Goal: Information Seeking & Learning: Learn about a topic

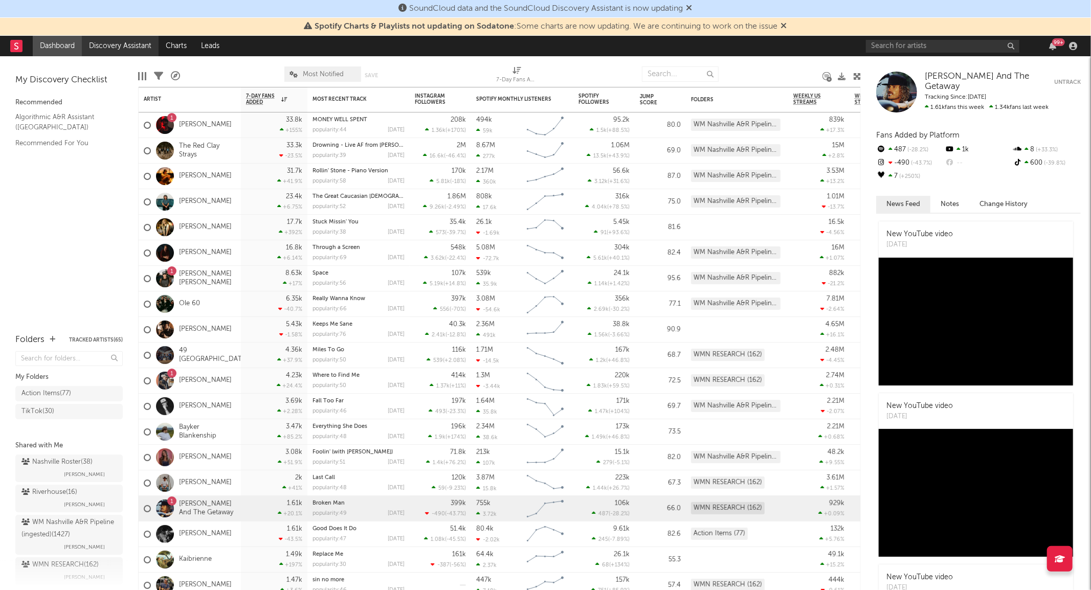
click at [123, 53] on link "Discovery Assistant" at bounding box center [120, 46] width 77 height 20
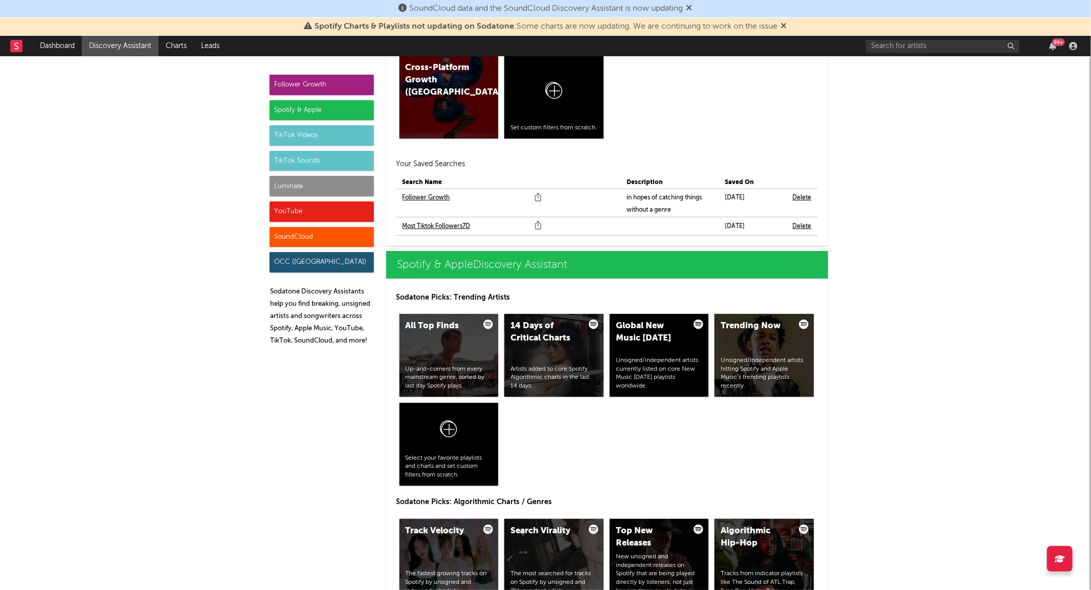
scroll to position [885, 0]
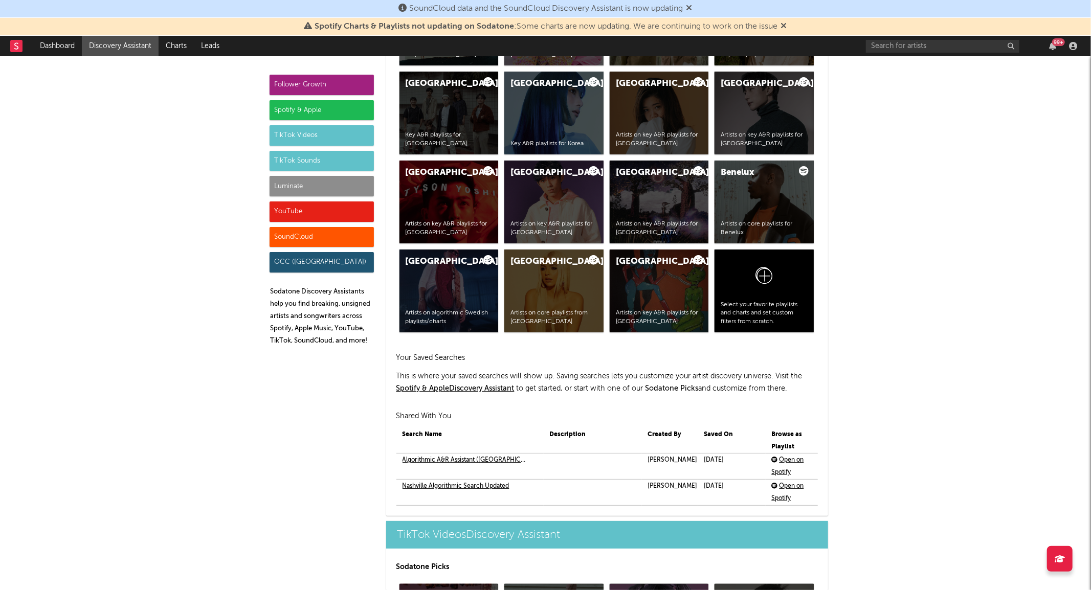
click at [291, 187] on div "Luminate" at bounding box center [322, 186] width 104 height 20
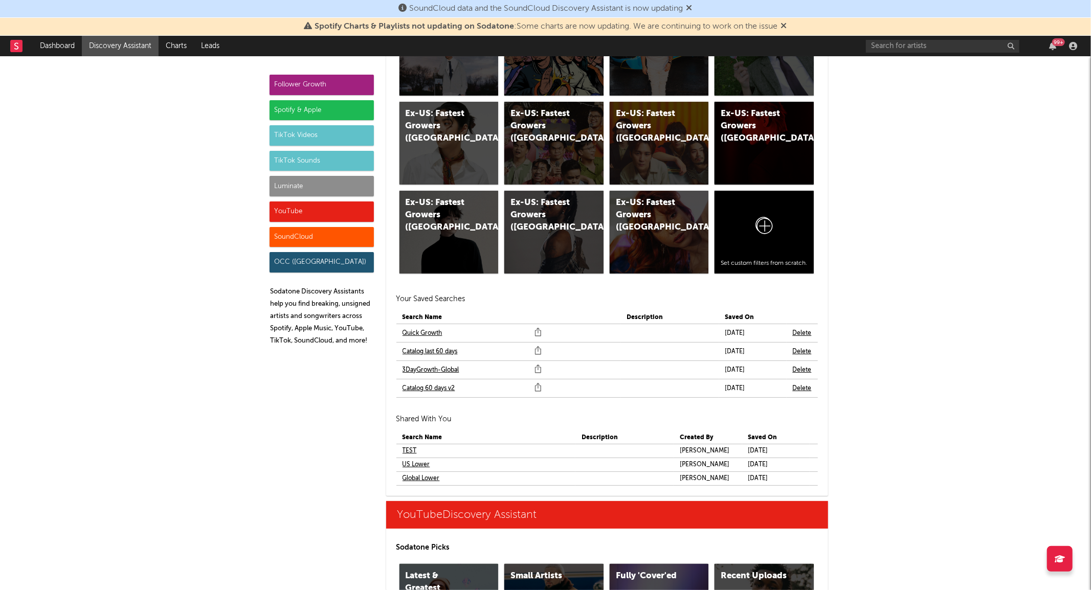
scroll to position [5608, 0]
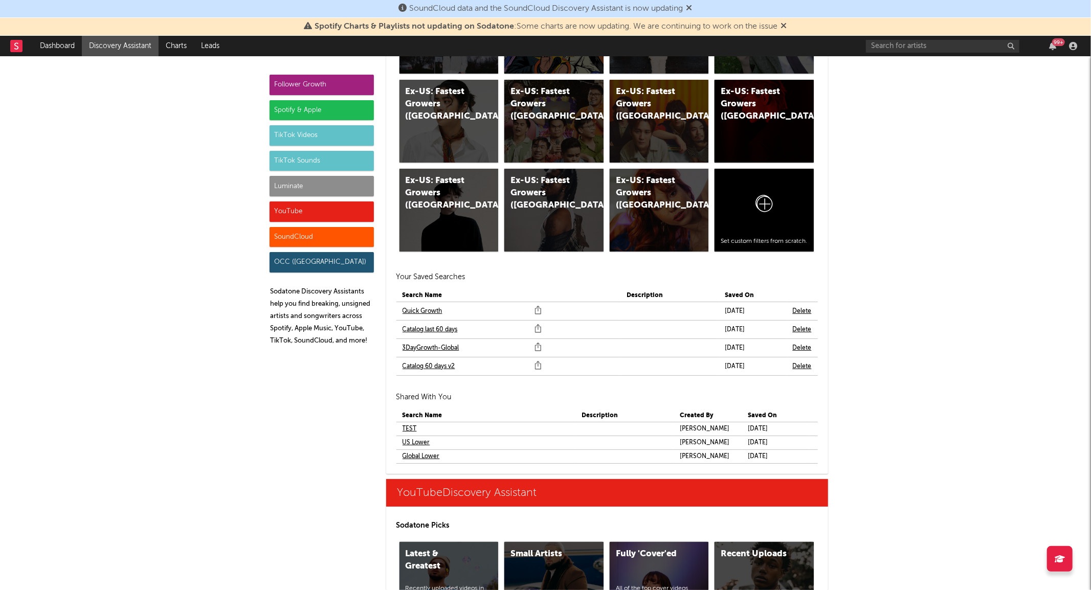
click at [426, 313] on link "Quick Growth" at bounding box center [423, 311] width 40 height 12
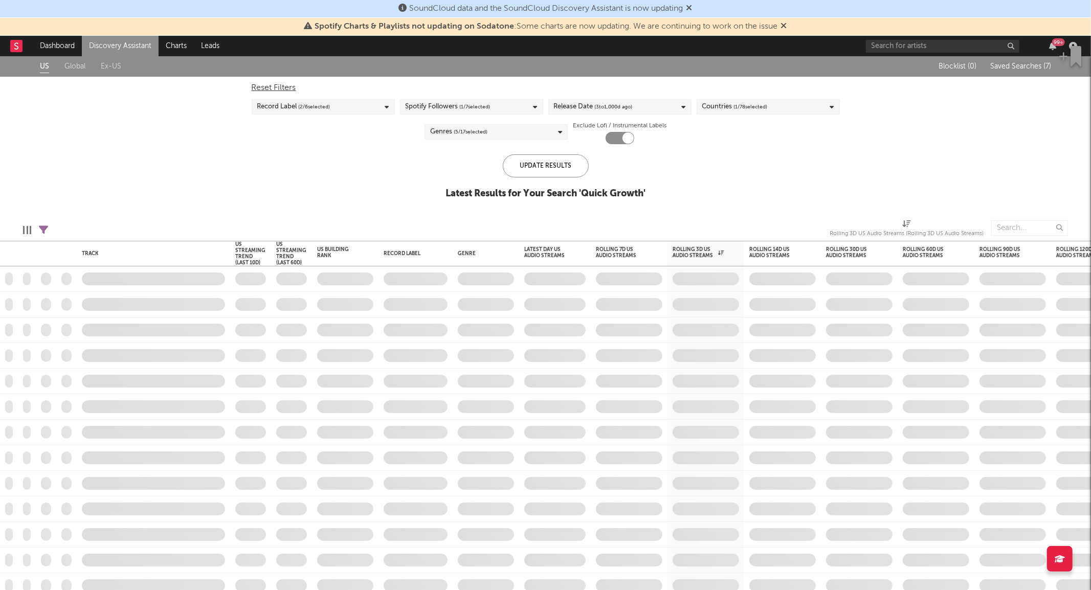
checkbox input "true"
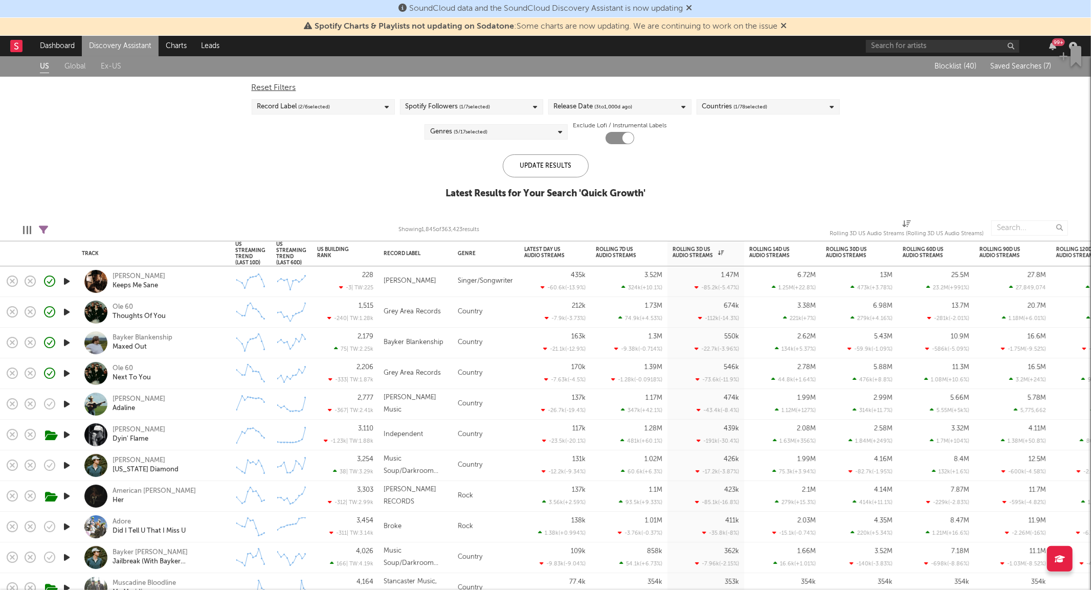
click at [208, 444] on div "Tayler Holder Dyin' Flame" at bounding box center [168, 435] width 110 height 18
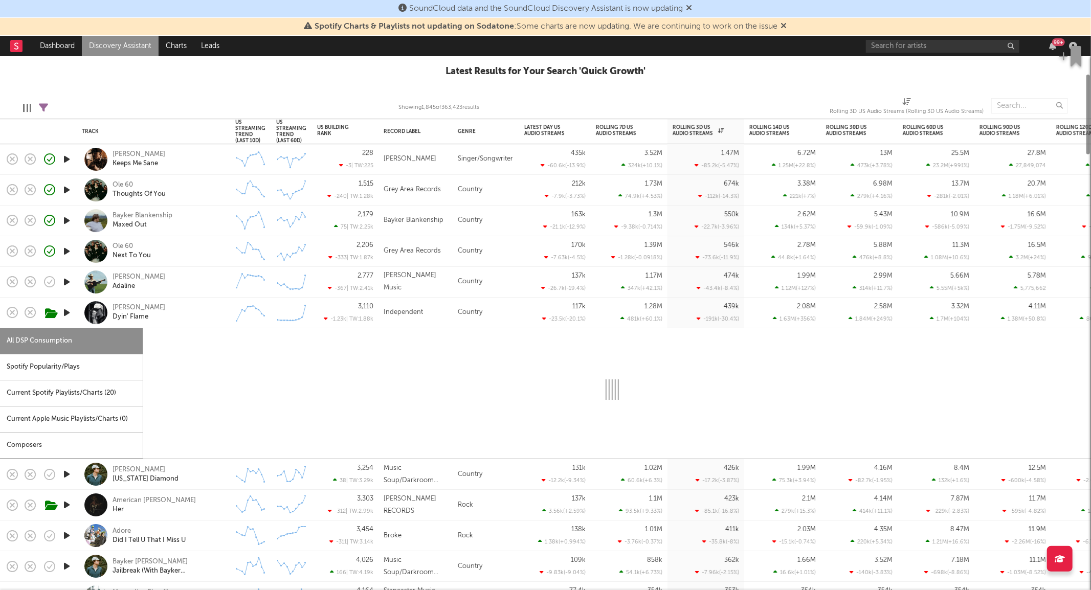
select select "6m"
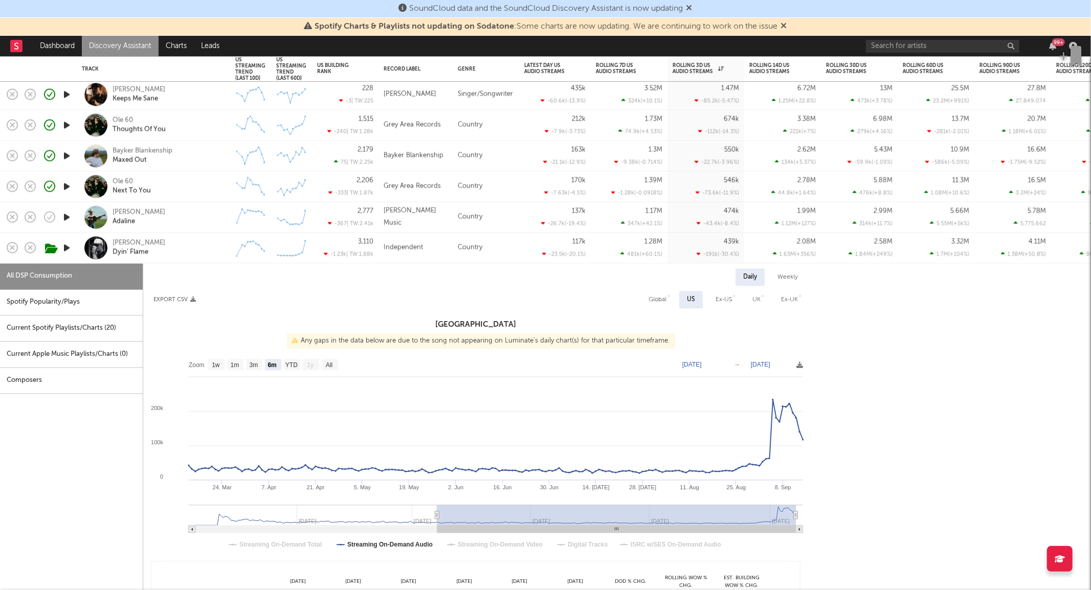
click at [192, 251] on div "Tayler Holder Dyin' Flame" at bounding box center [168, 248] width 110 height 18
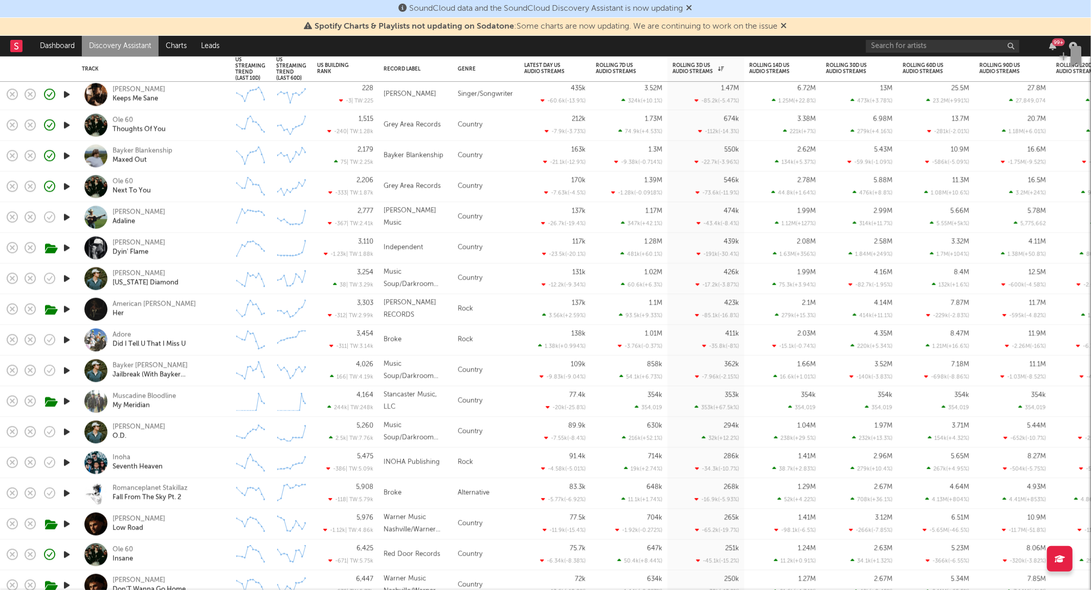
click at [206, 228] on div "Tyce Delk Adaline" at bounding box center [153, 217] width 143 height 30
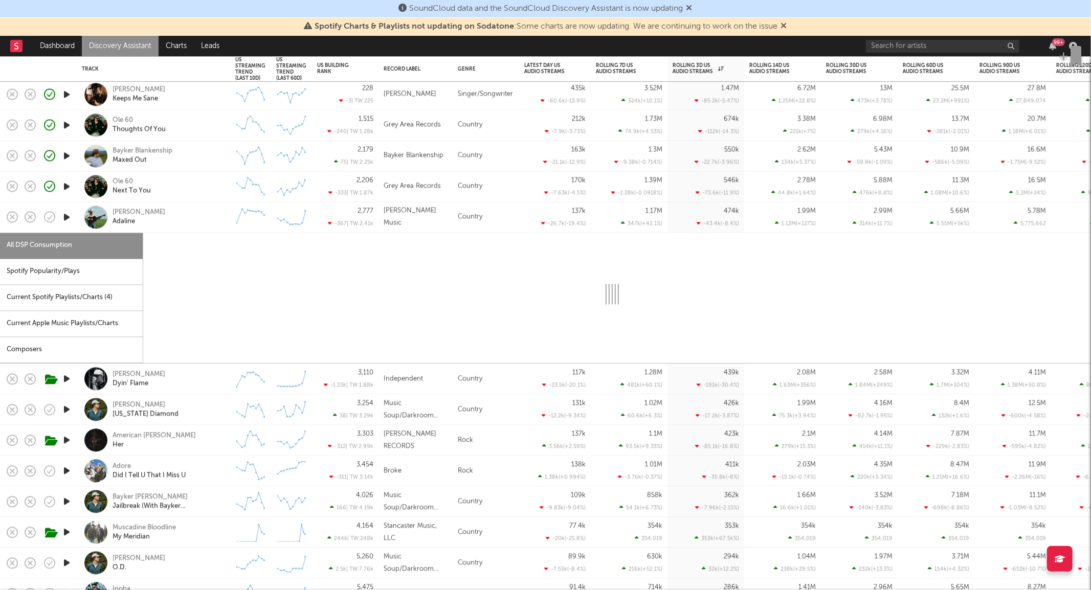
select select "1w"
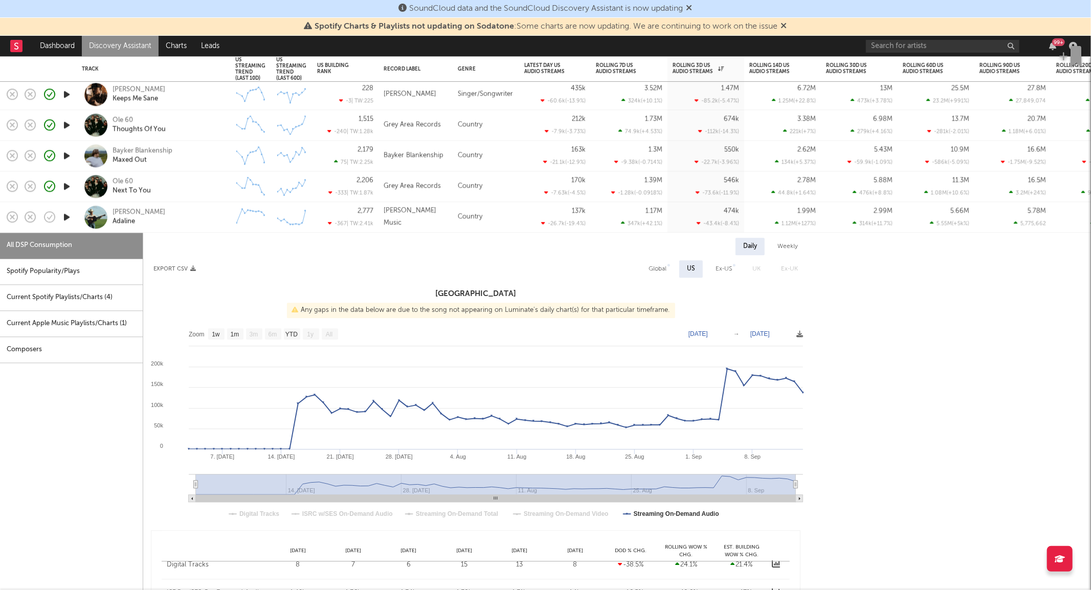
click at [206, 228] on div "Tyce Delk Adaline" at bounding box center [153, 217] width 143 height 30
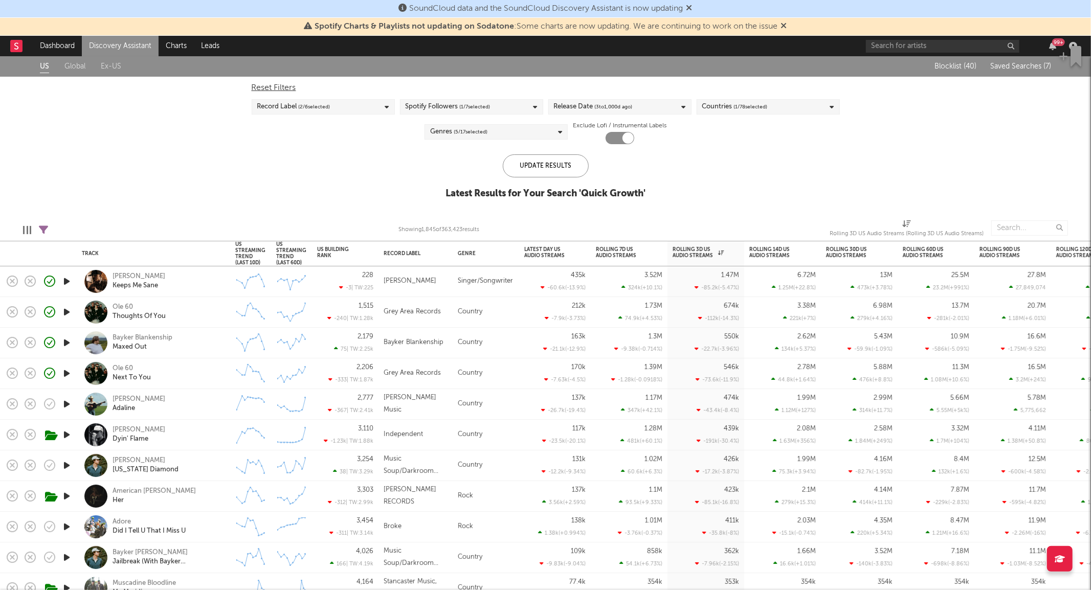
click at [463, 115] on div "Reset Filters Record Label ( 2 / 6 selected) Spotify Followers ( 1 / 7 selected…" at bounding box center [546, 111] width 598 height 68
click at [449, 106] on div "Spotify Followers ( 1 / 7 selected)" at bounding box center [448, 107] width 85 height 12
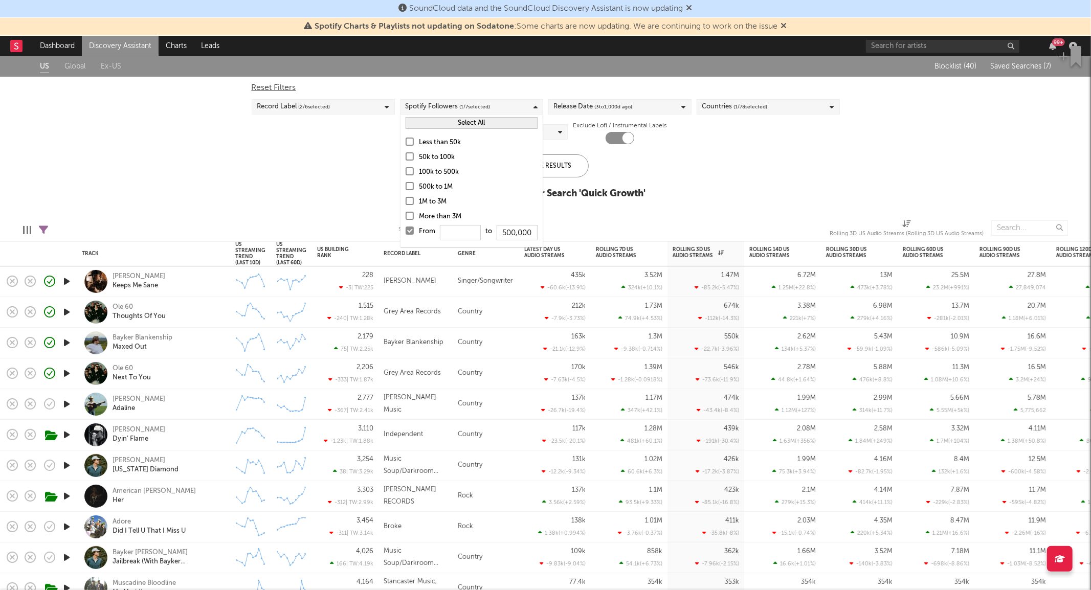
click at [420, 124] on button "Select All" at bounding box center [472, 123] width 132 height 12
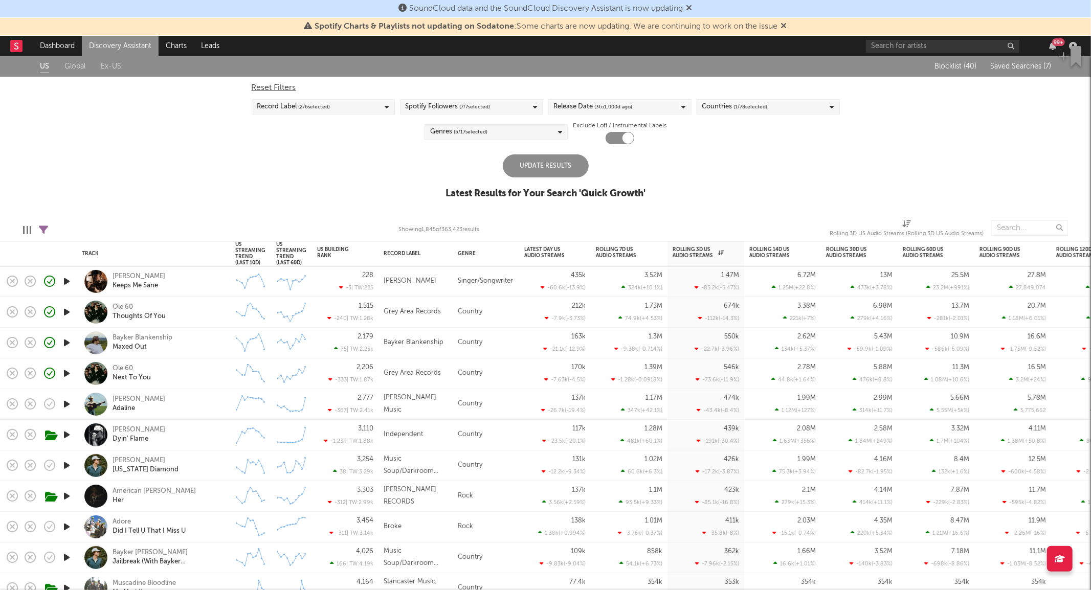
click at [560, 171] on div "Update Results" at bounding box center [546, 165] width 86 height 23
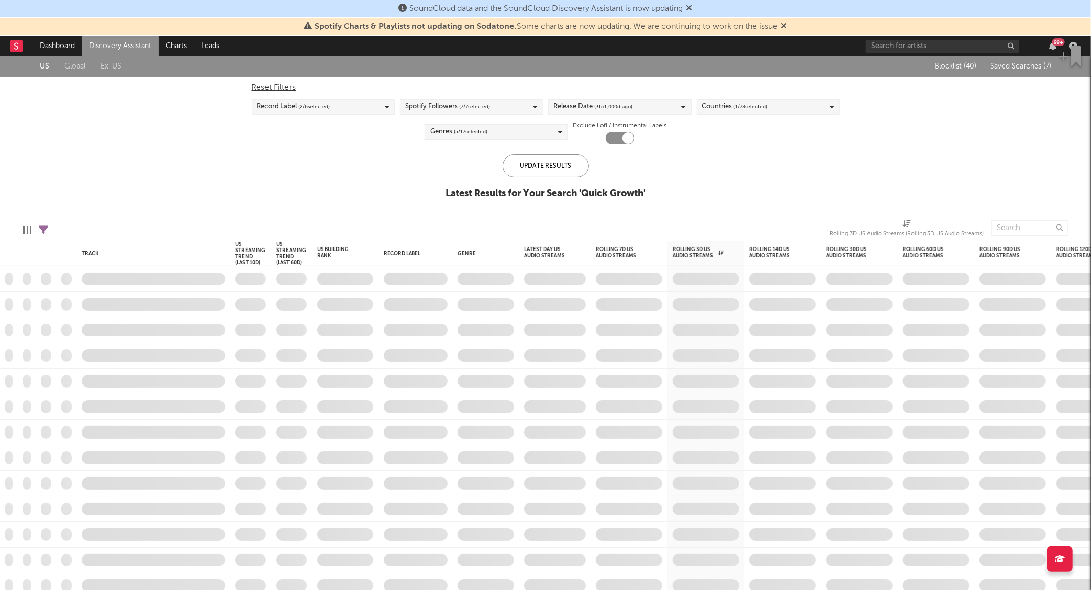
click at [490, 131] on div "Genres ( 5 / 17 selected)" at bounding box center [496, 131] width 143 height 15
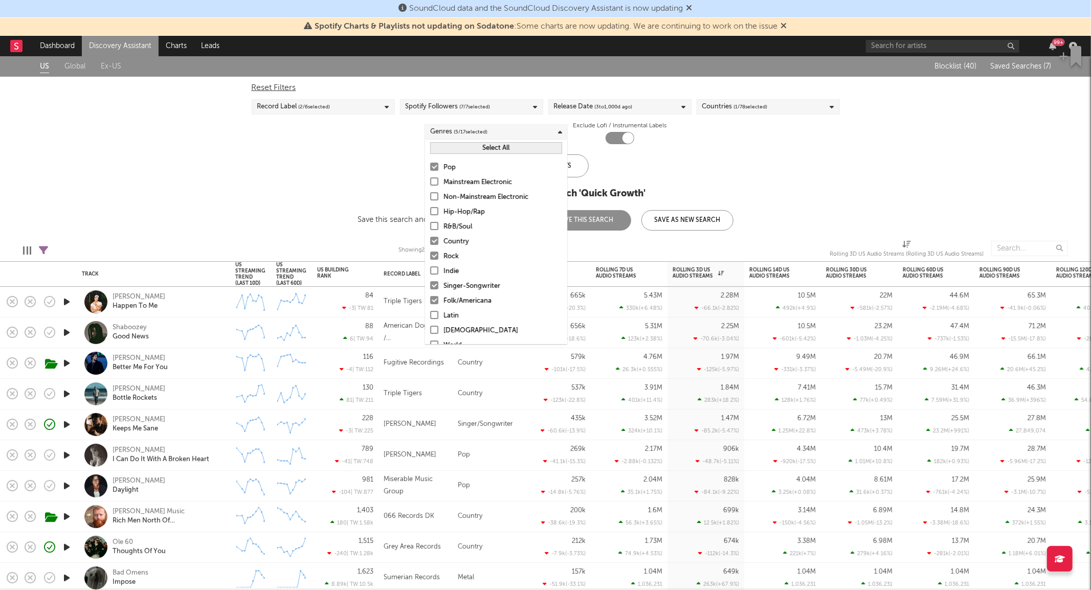
click at [450, 167] on div "Pop" at bounding box center [503, 168] width 119 height 12
click at [430, 167] on input "Pop" at bounding box center [430, 168] width 0 height 12
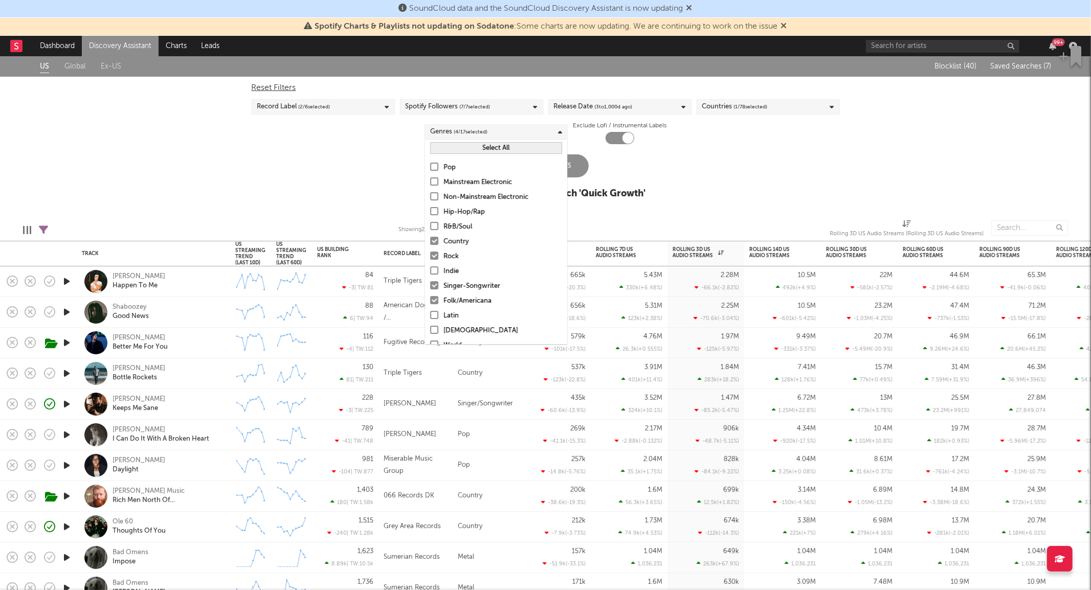
click at [445, 259] on div "Rock" at bounding box center [503, 257] width 119 height 12
click at [430, 259] on input "Rock" at bounding box center [430, 257] width 0 height 12
click at [576, 176] on div "Update Results" at bounding box center [546, 165] width 86 height 23
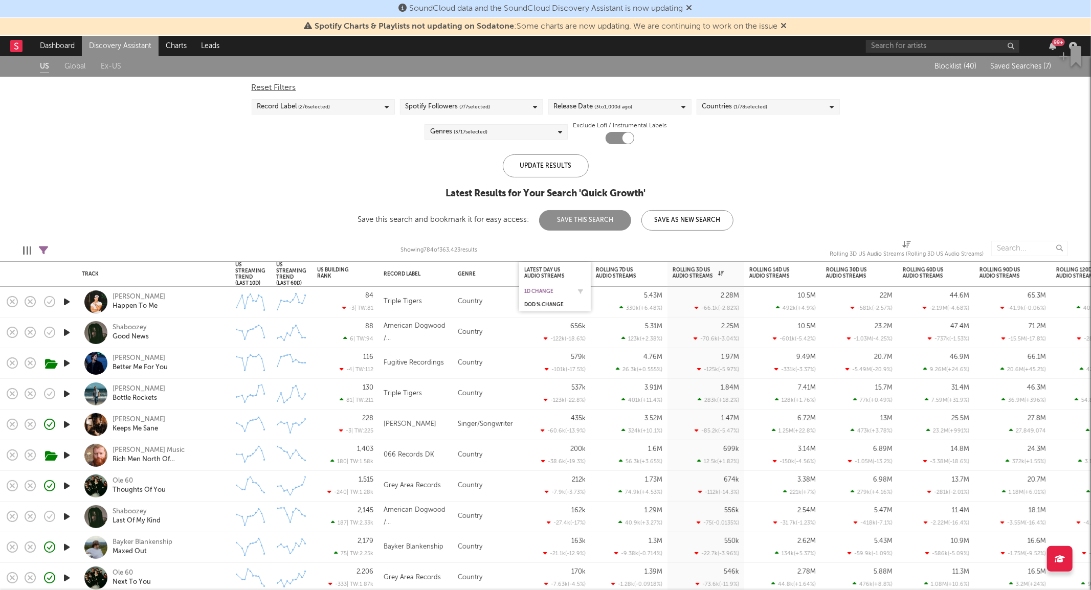
click at [544, 289] on div "1D Change" at bounding box center [547, 292] width 46 height 6
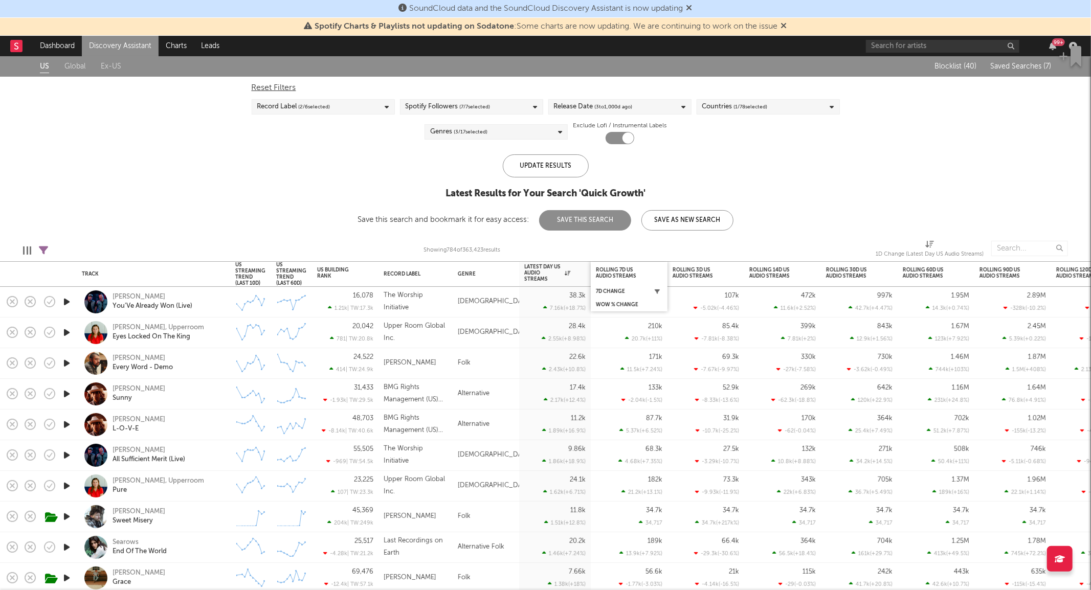
click at [657, 291] on icon "button" at bounding box center [657, 291] width 5 height 5
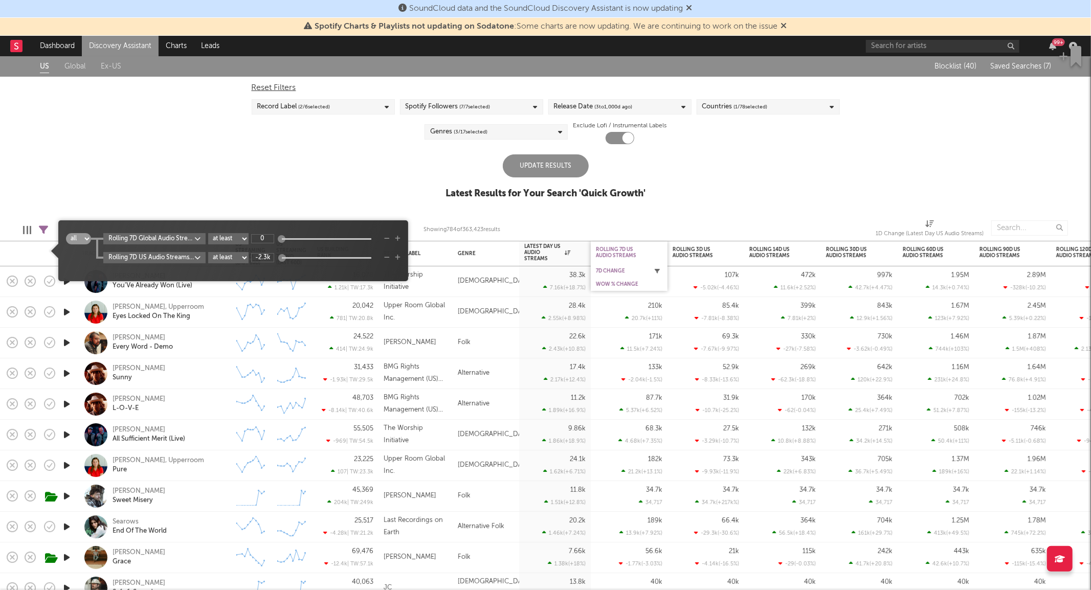
type input "1"
click at [569, 164] on div "Update Results" at bounding box center [546, 165] width 86 height 23
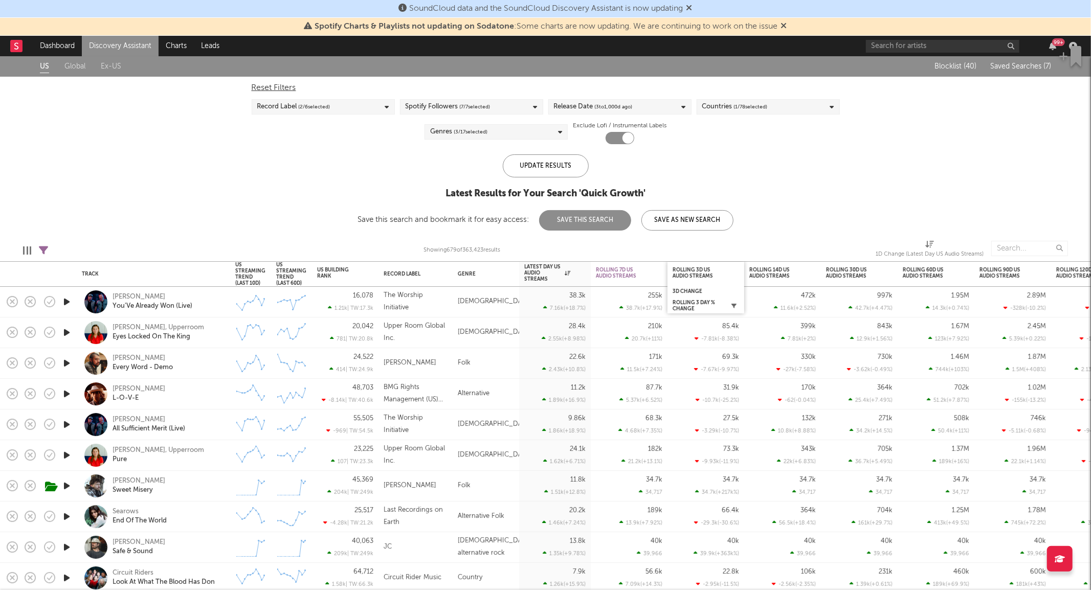
click at [736, 304] on icon "button" at bounding box center [733, 305] width 5 height 5
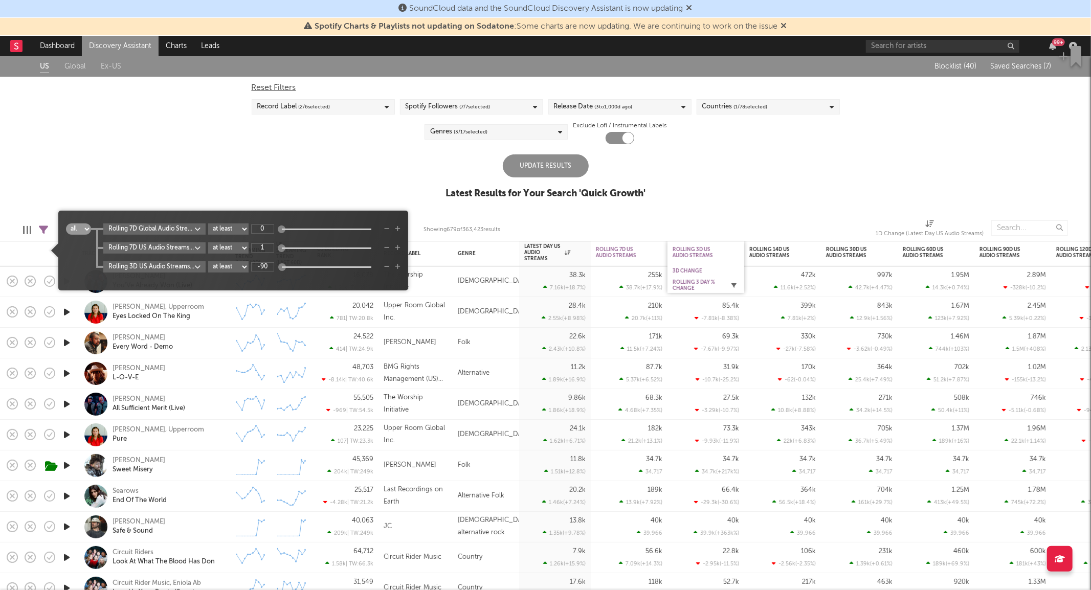
type input "1"
click at [560, 170] on div "Update Results" at bounding box center [546, 165] width 86 height 23
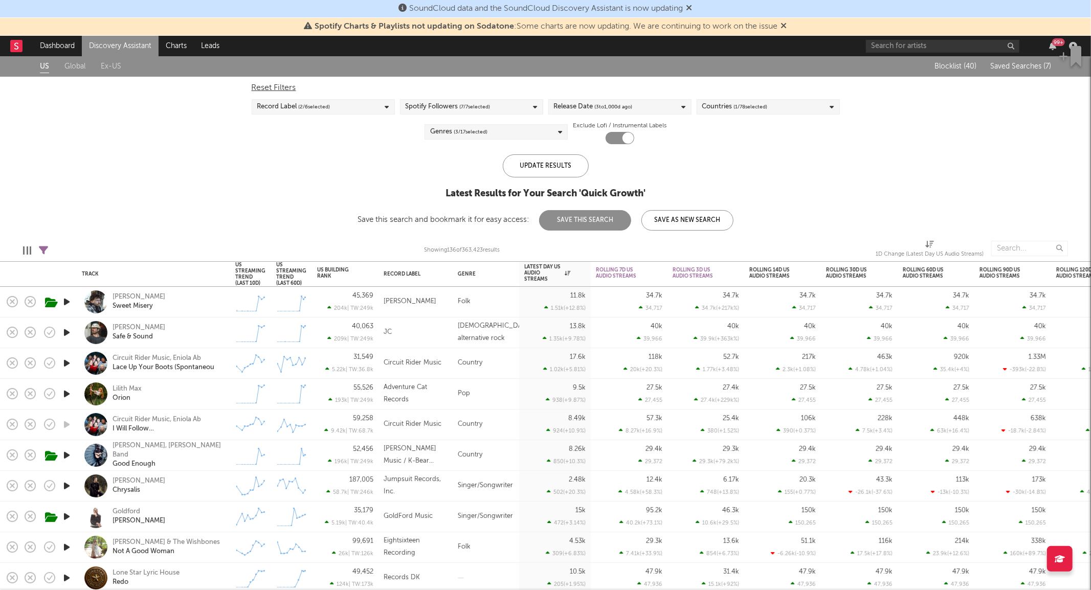
click at [217, 301] on div "Ike Dweck Sweet Misery" at bounding box center [168, 302] width 110 height 18
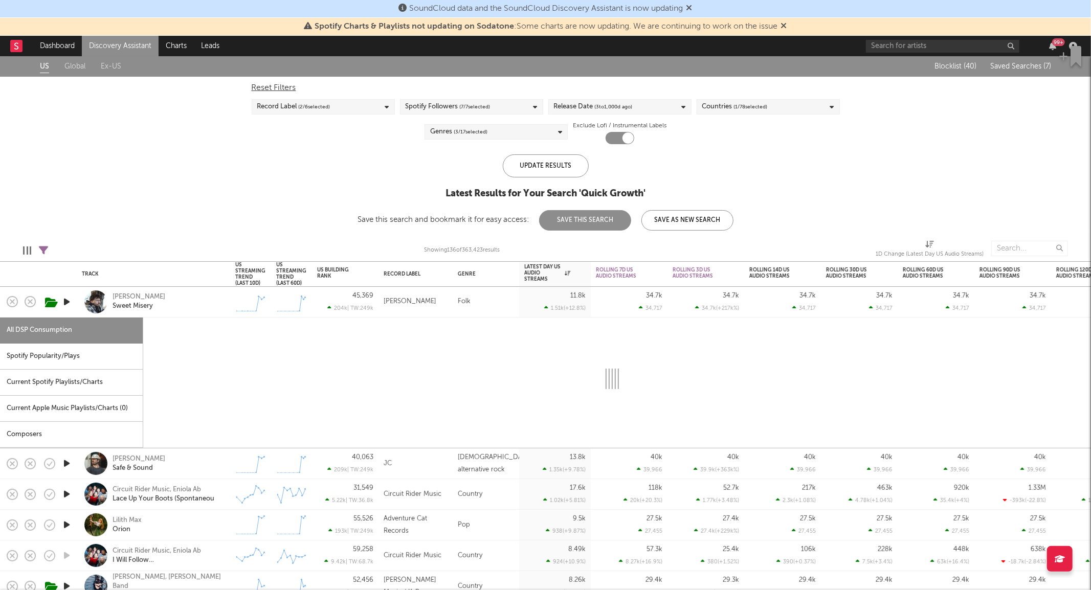
select select "1w"
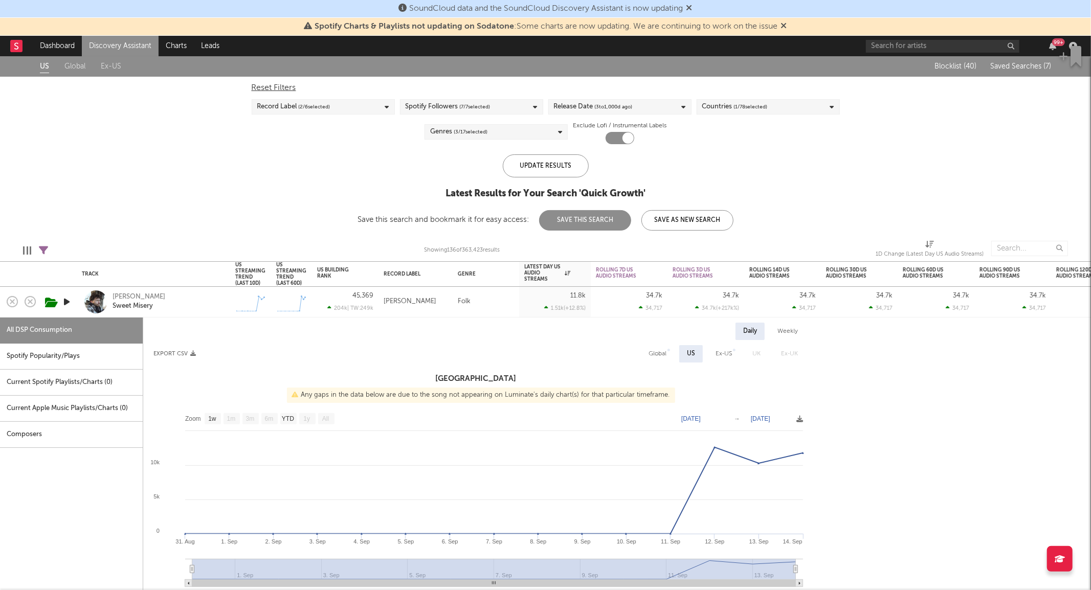
click at [226, 292] on div "Ike Dweck Sweet Misery" at bounding box center [153, 302] width 153 height 31
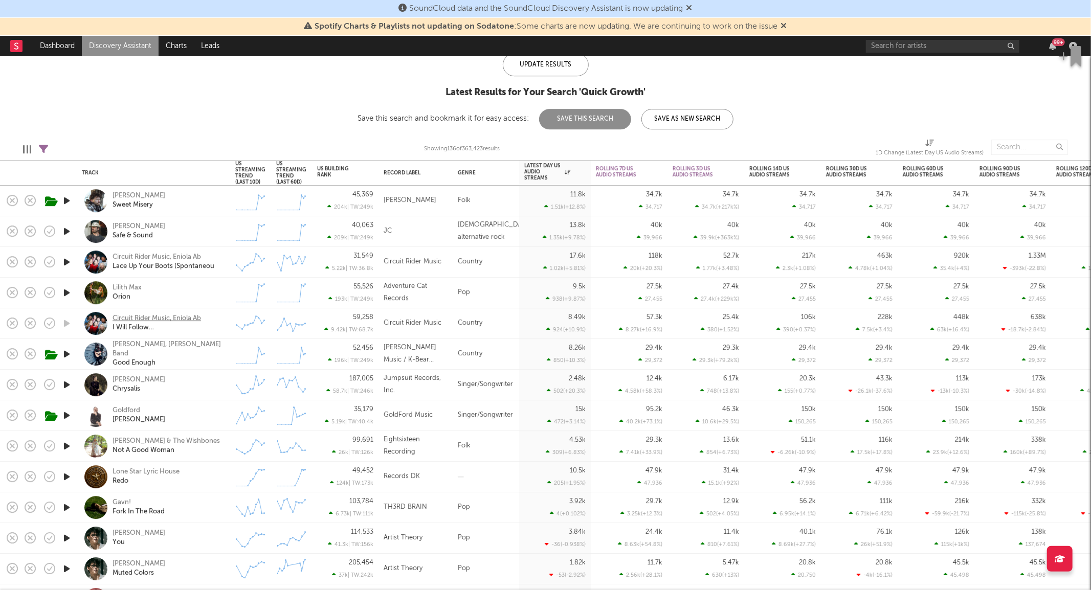
click at [151, 318] on div "Circuit Rider Music, Eniola Ab" at bounding box center [157, 319] width 88 height 9
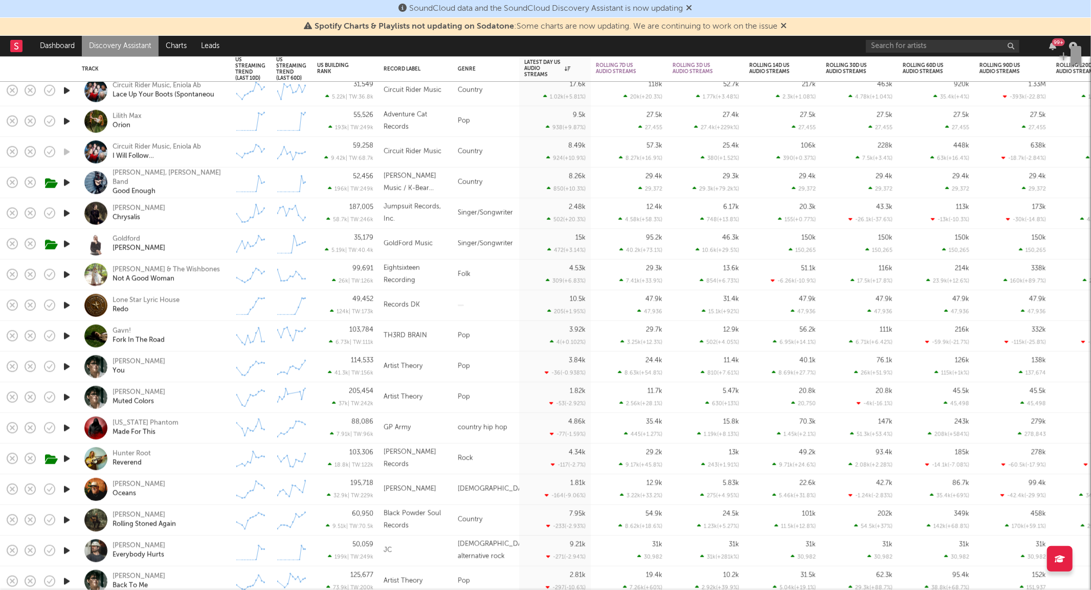
click at [196, 211] on div "Ayla Nereo Chrysalis" at bounding box center [168, 213] width 110 height 18
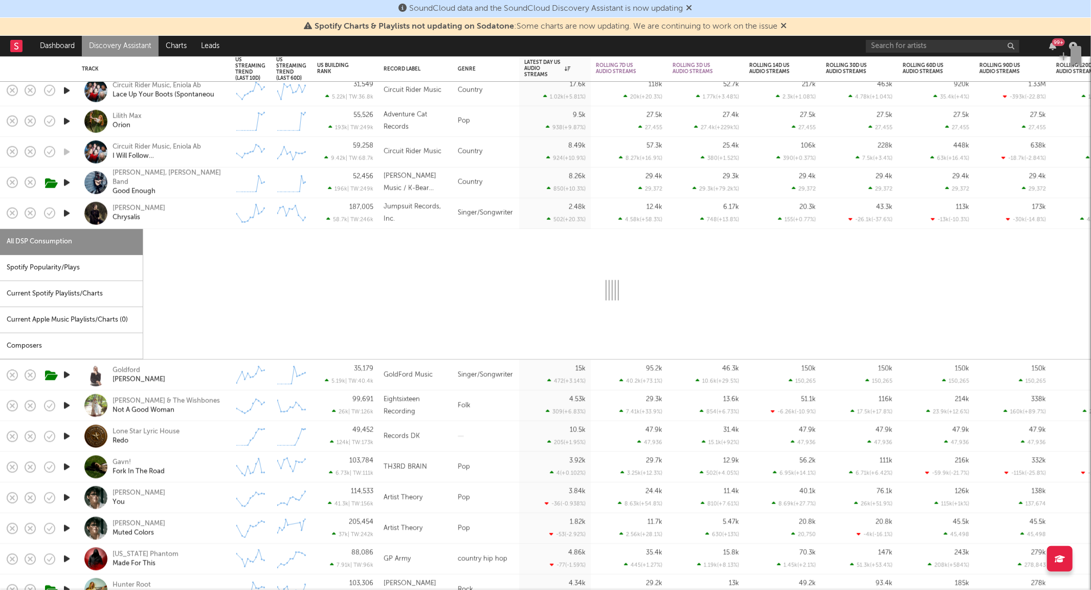
select select "6m"
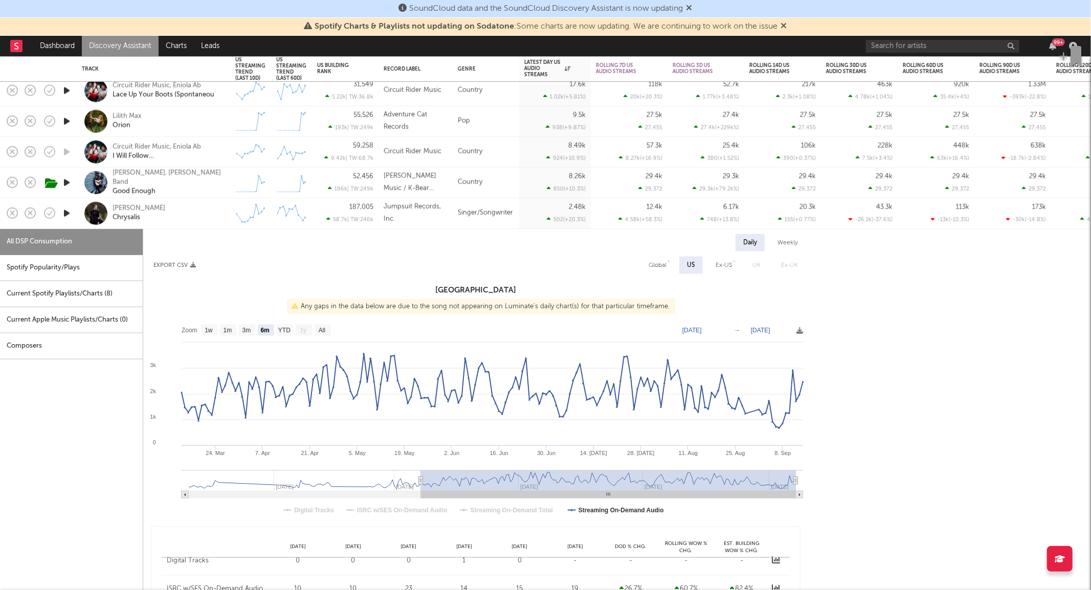
click at [196, 211] on div "Ayla Nereo Chrysalis" at bounding box center [168, 213] width 110 height 18
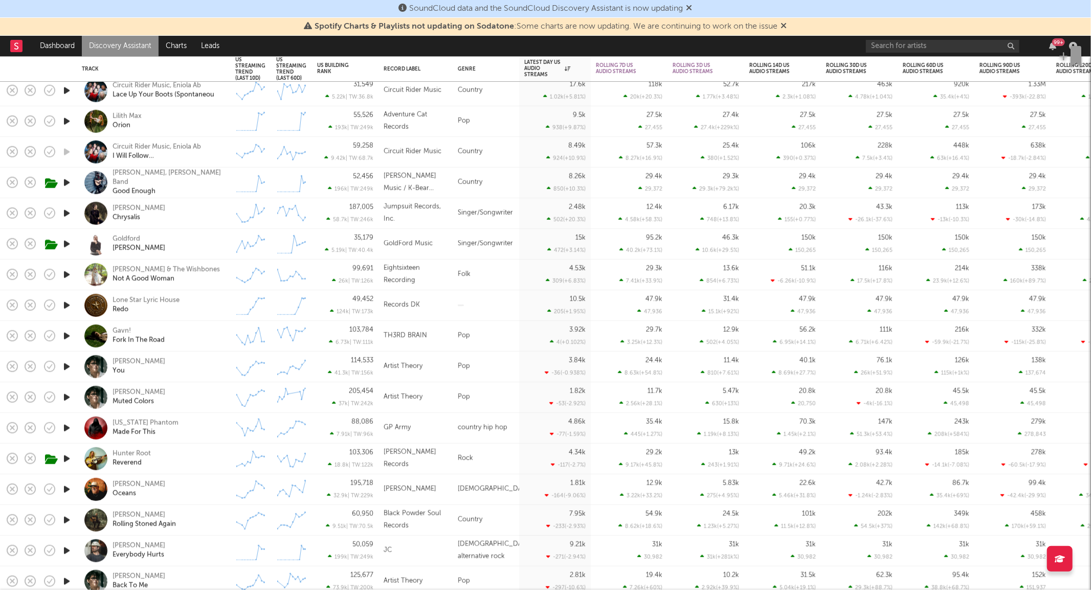
click at [185, 238] on div "Goldford Celeste" at bounding box center [168, 244] width 110 height 18
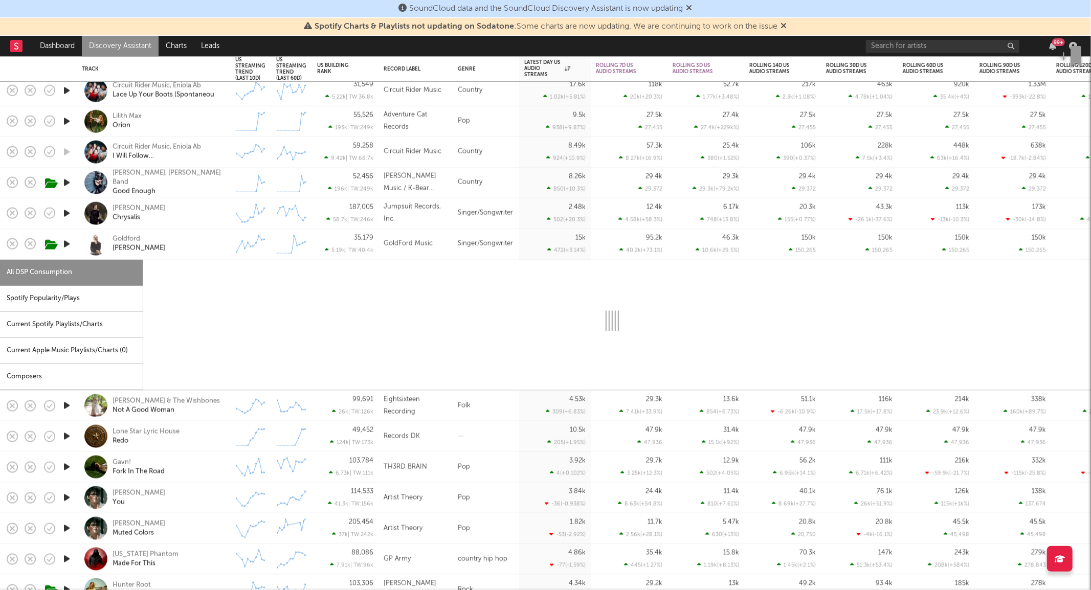
select select "1w"
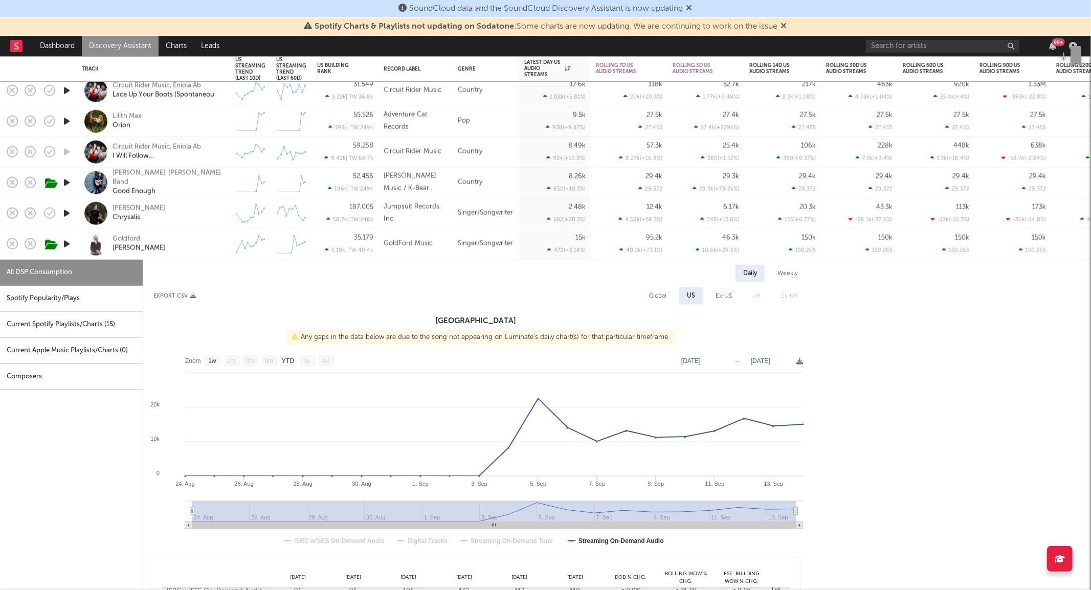
click at [185, 238] on div "Goldford Celeste" at bounding box center [168, 244] width 110 height 18
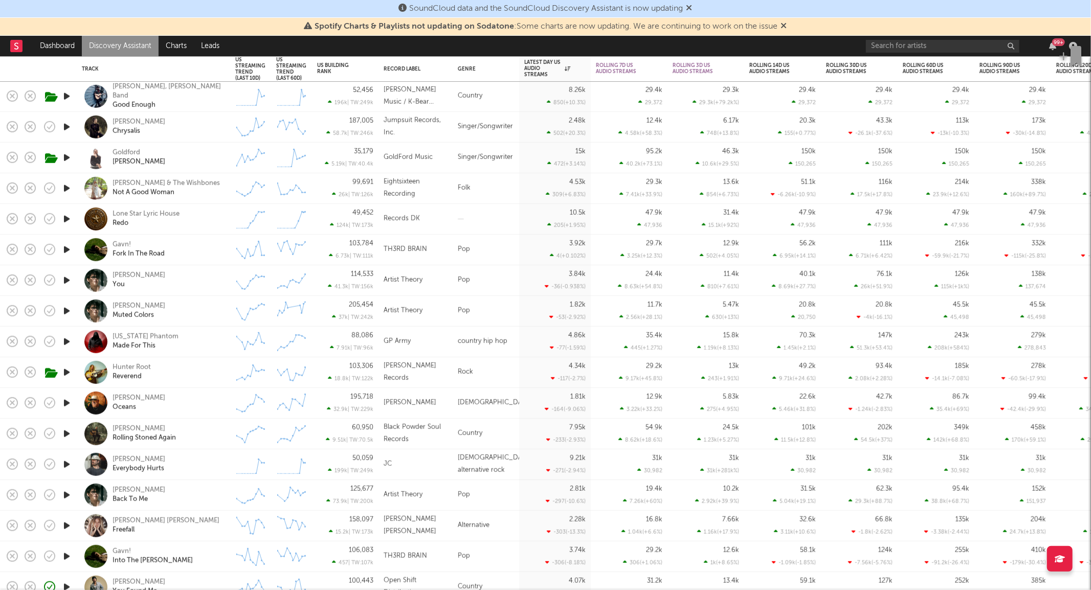
click at [197, 432] on div "Taylor Mccall Rolling Stoned Again" at bounding box center [168, 434] width 110 height 18
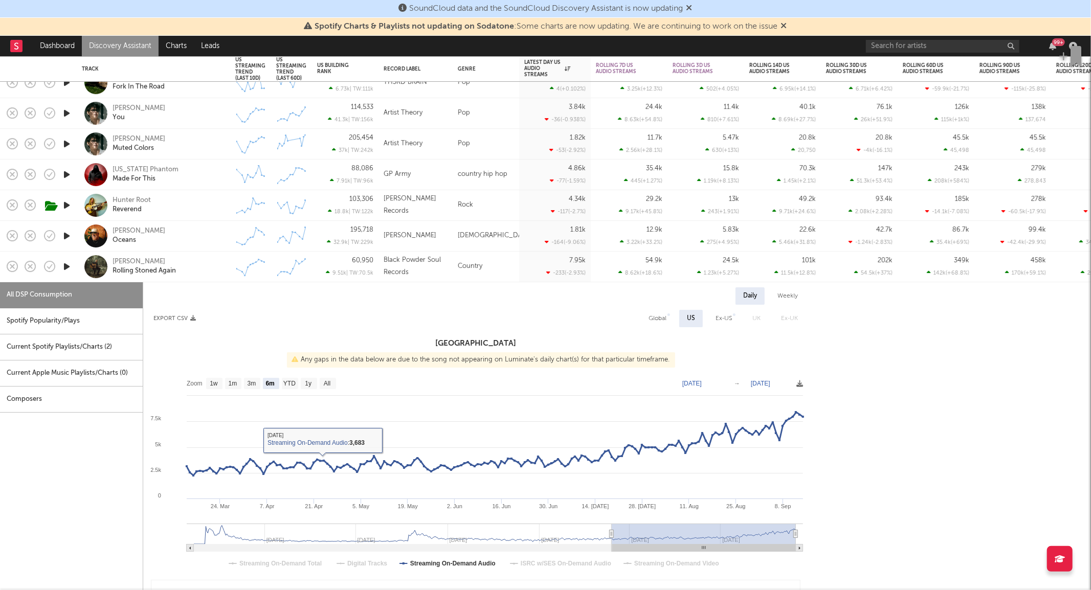
click at [328, 391] on rect at bounding box center [475, 475] width 665 height 205
click at [328, 388] on text "All" at bounding box center [327, 384] width 7 height 7
select select "All"
type input "2024-01-21"
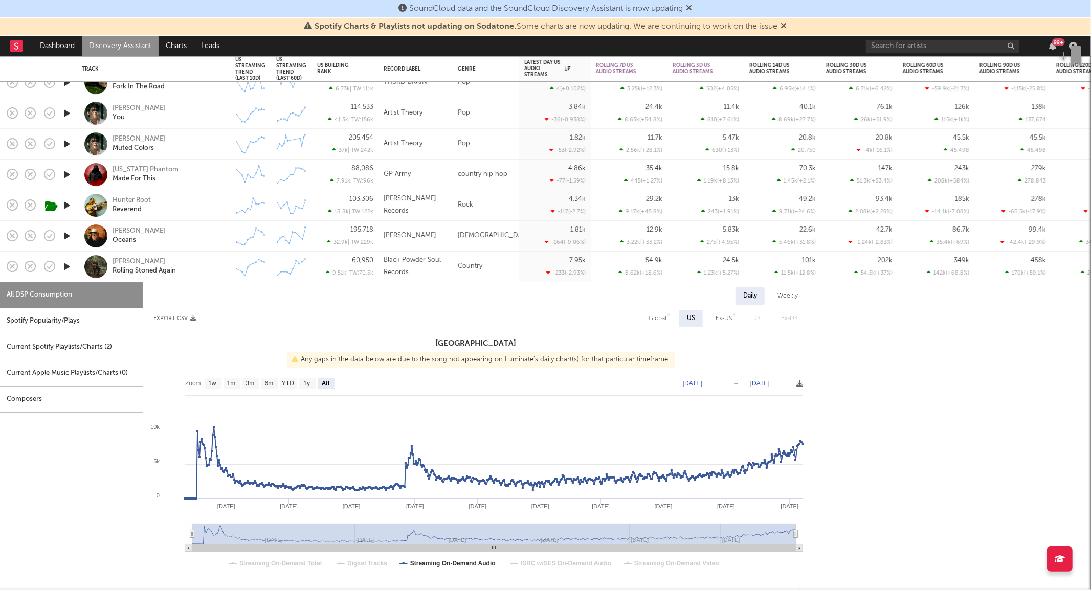
click at [192, 277] on div "Taylor Mccall Rolling Stoned Again" at bounding box center [153, 267] width 143 height 30
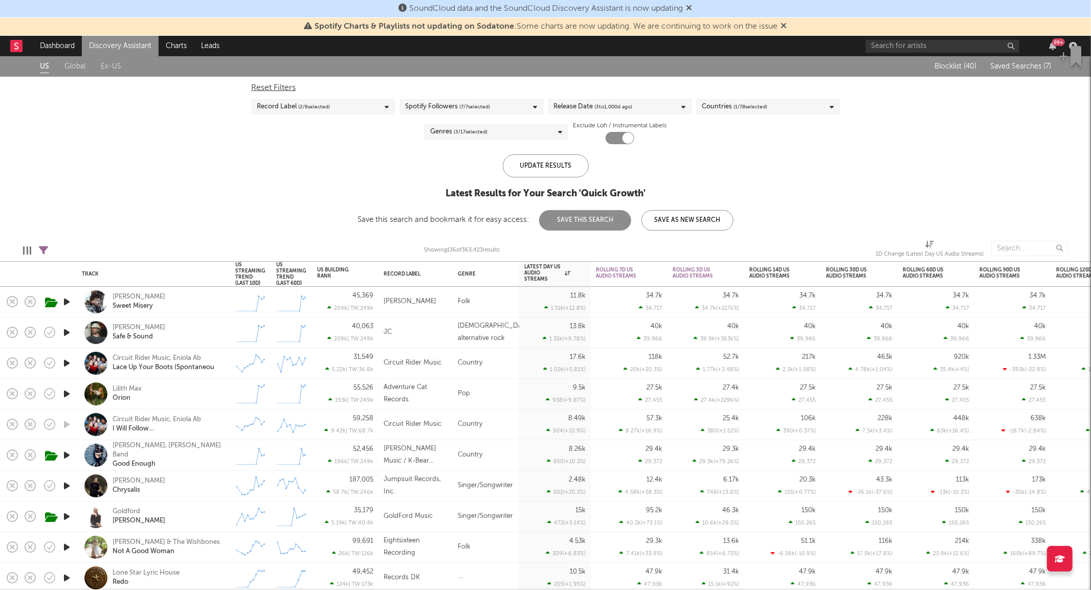
click at [473, 131] on span "( 3 / 17 selected)" at bounding box center [471, 132] width 34 height 12
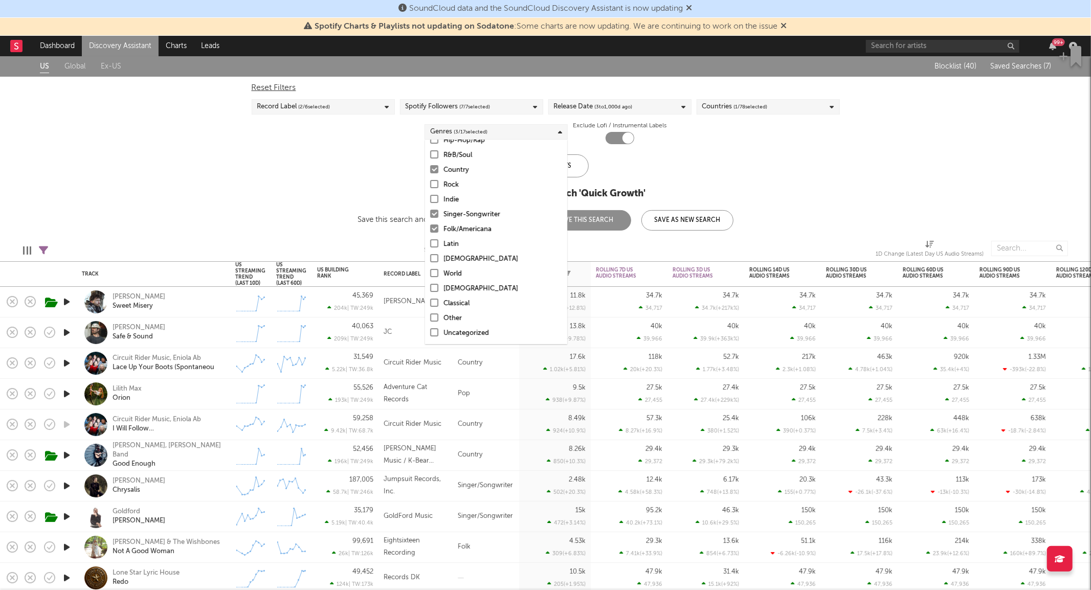
scroll to position [72, 0]
click at [297, 212] on div "US Global Ex-US Blocklist ( 40 ) Saved Searches ( 7 ) Reset Filters Record Labe…" at bounding box center [545, 143] width 1091 height 174
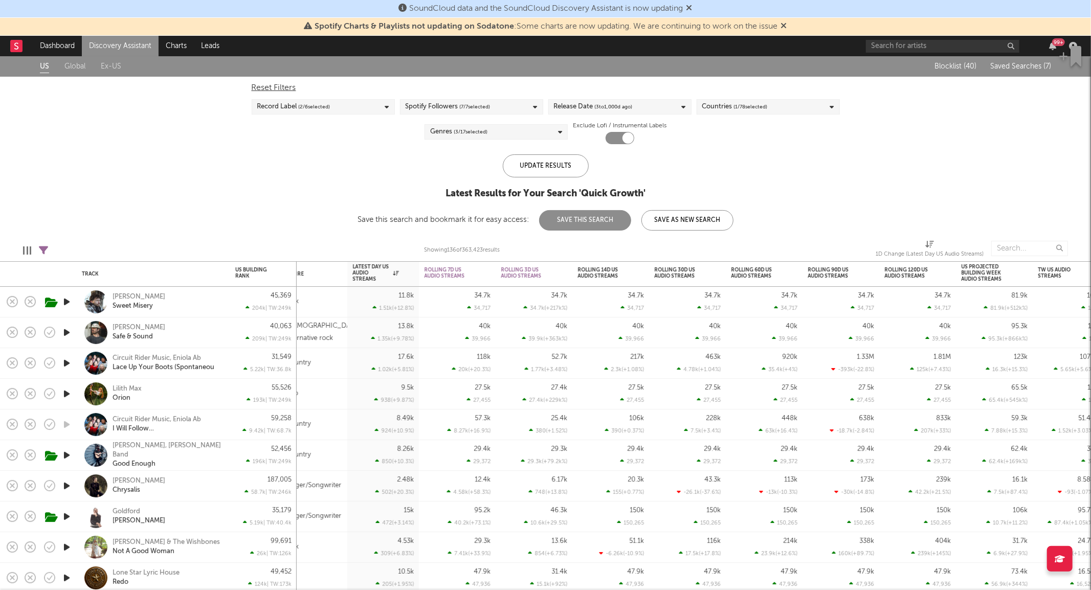
click at [116, 48] on link "Discovery Assistant" at bounding box center [120, 46] width 77 height 20
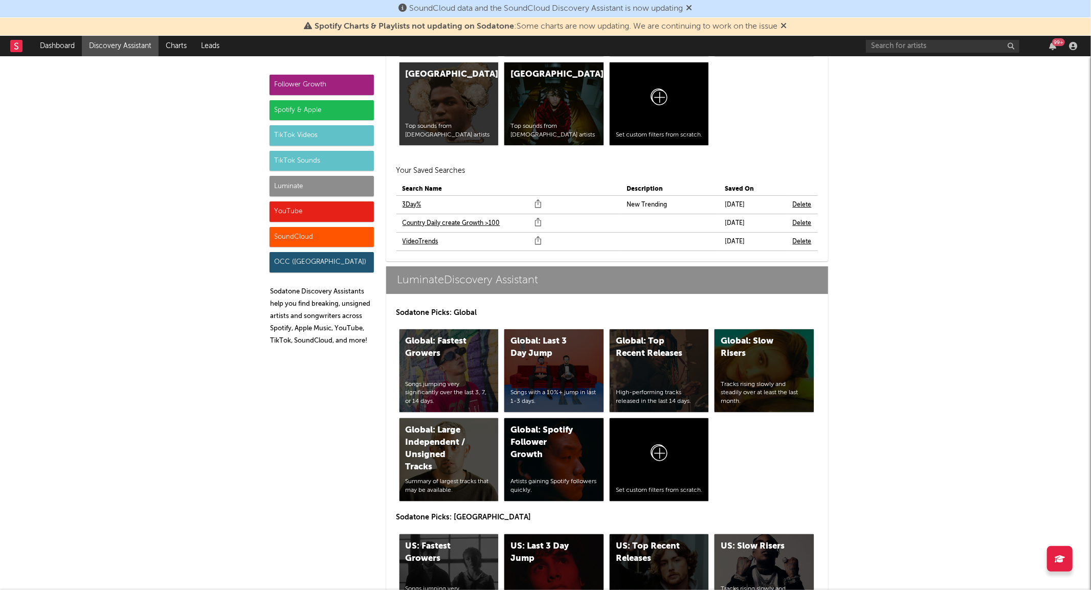
scroll to position [4388, 0]
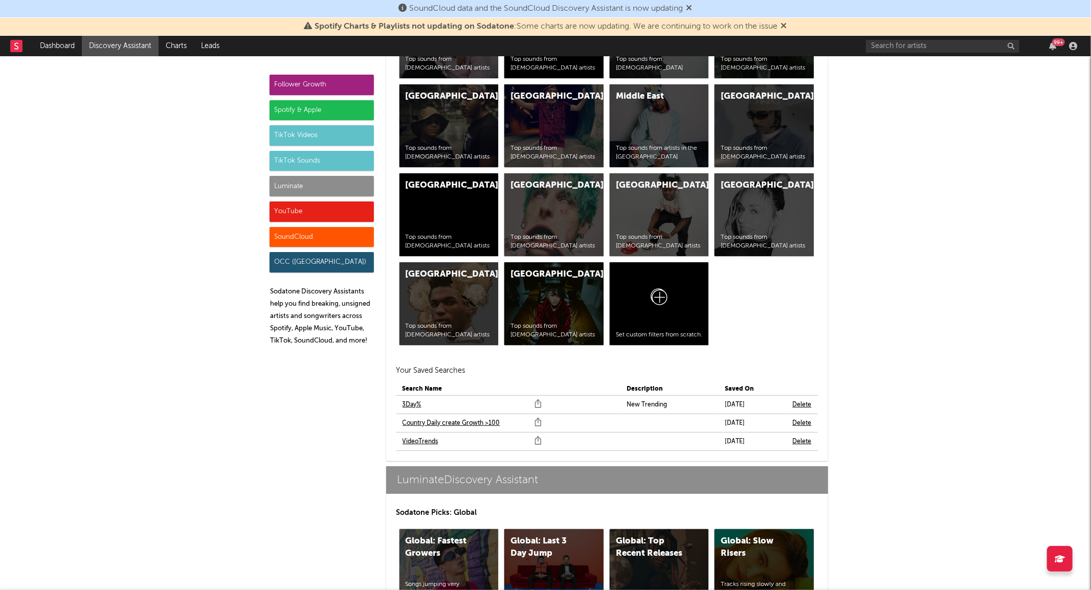
click at [324, 189] on div "Luminate" at bounding box center [322, 186] width 104 height 20
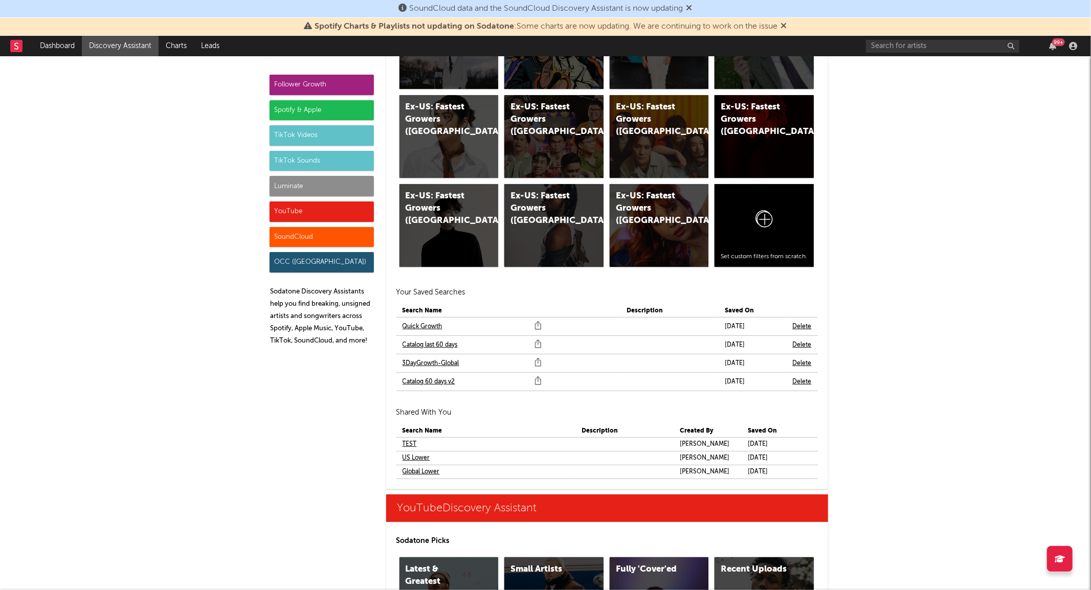
scroll to position [5619, 0]
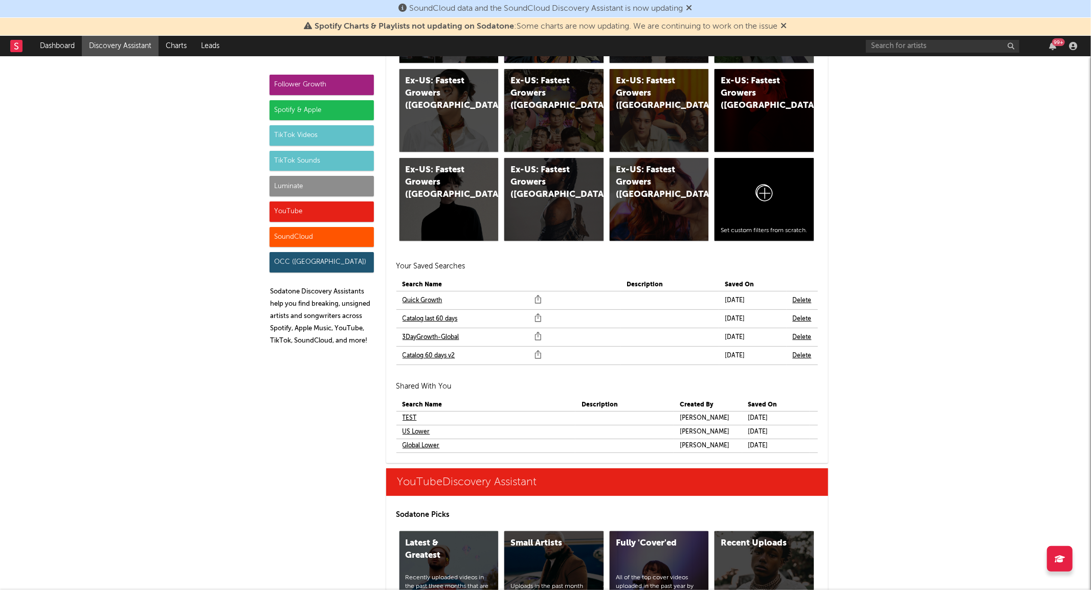
click at [421, 303] on link "Quick Growth" at bounding box center [423, 301] width 40 height 12
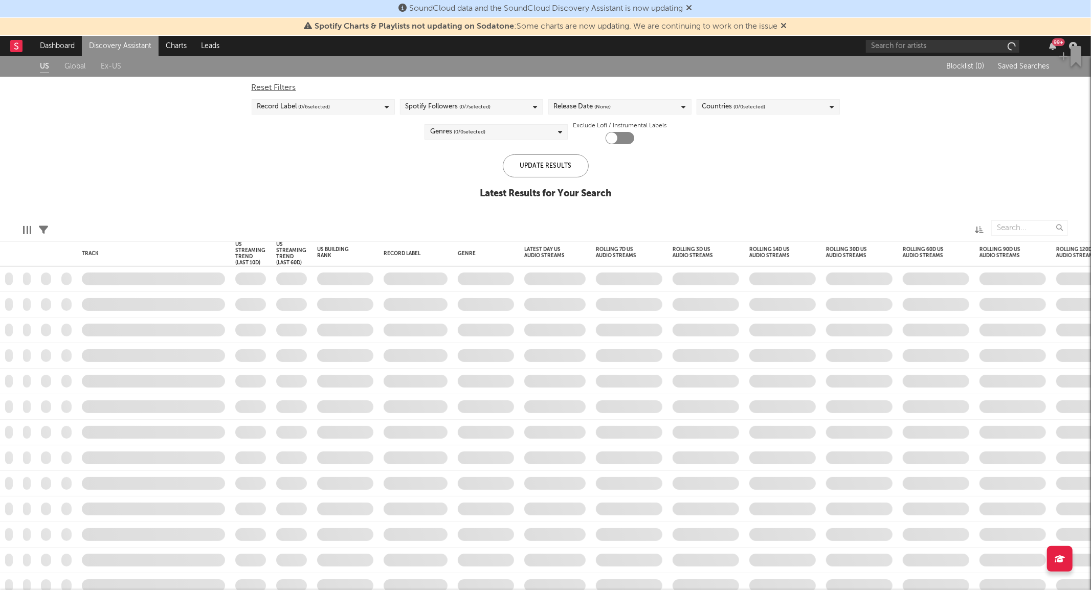
checkbox input "true"
click at [41, 231] on icon at bounding box center [43, 230] width 9 height 9
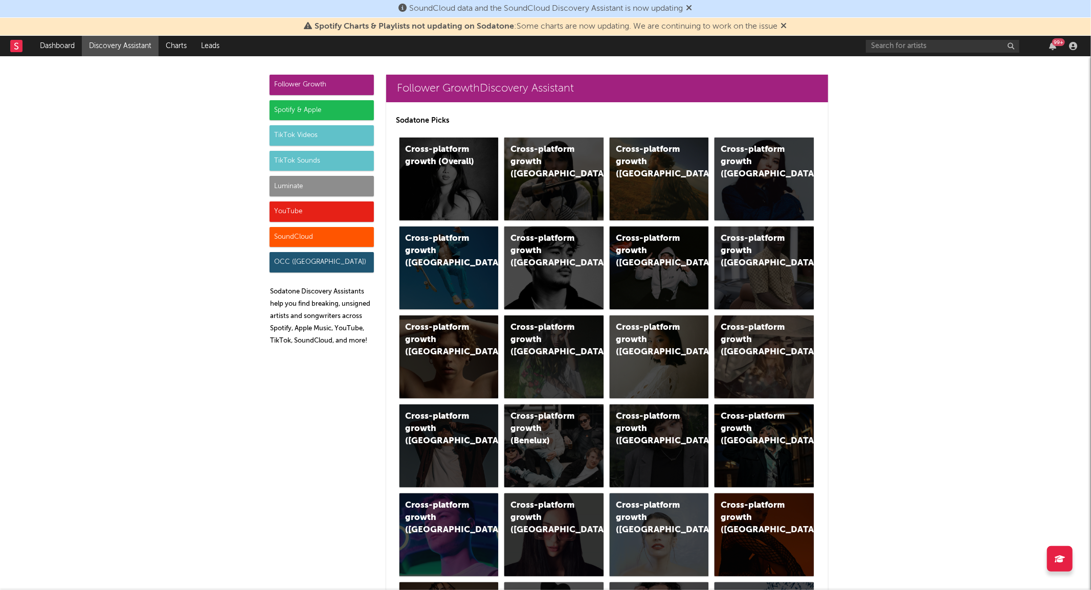
click at [297, 189] on div "Luminate" at bounding box center [322, 186] width 104 height 20
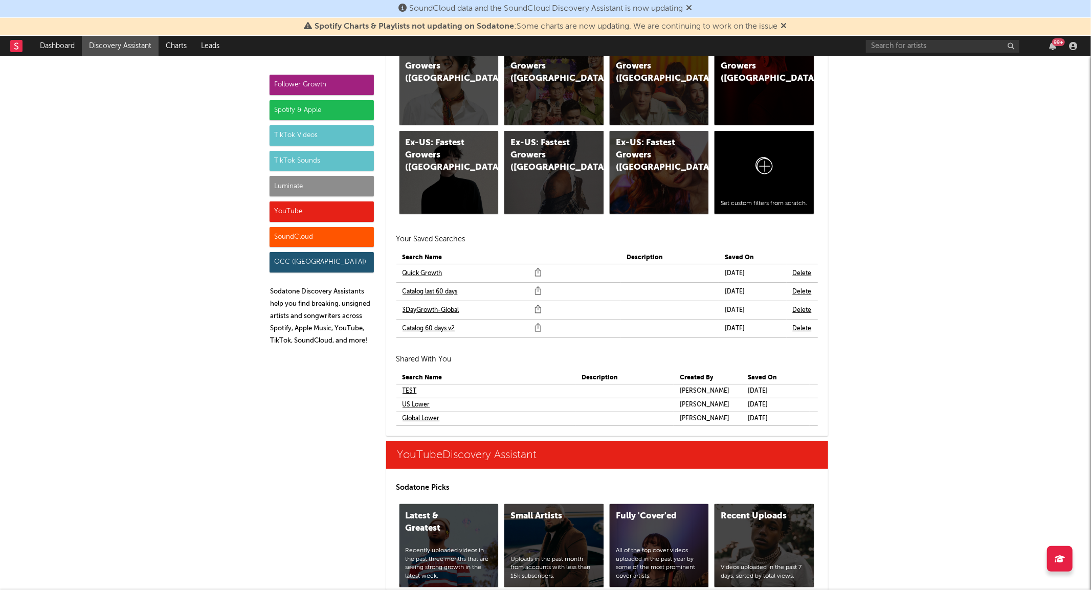
scroll to position [5646, 0]
click at [448, 308] on link "3DayGrowth-Global" at bounding box center [431, 310] width 57 height 12
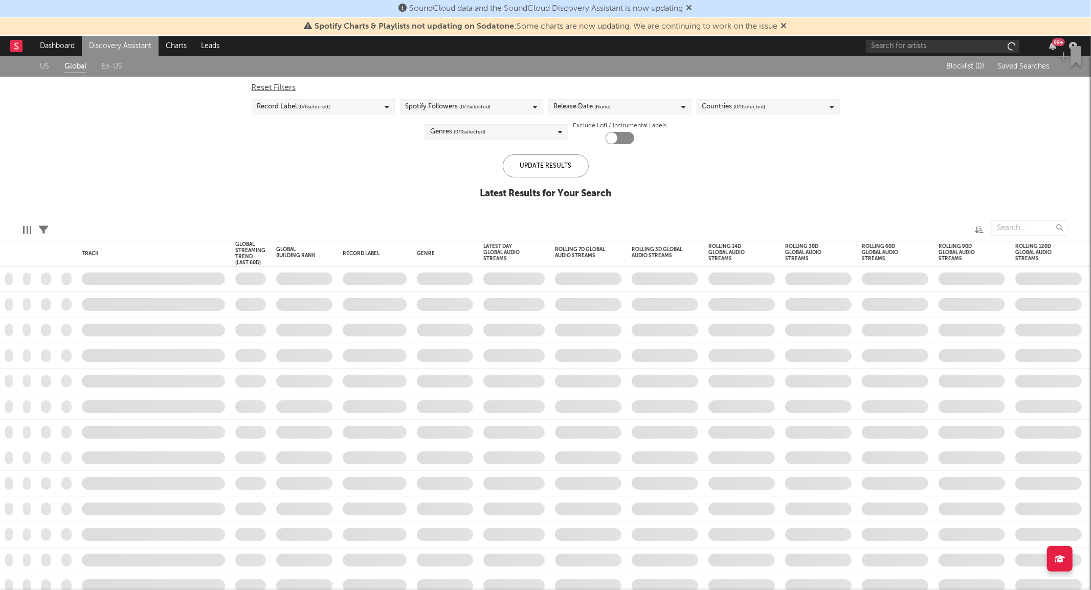
checkbox input "true"
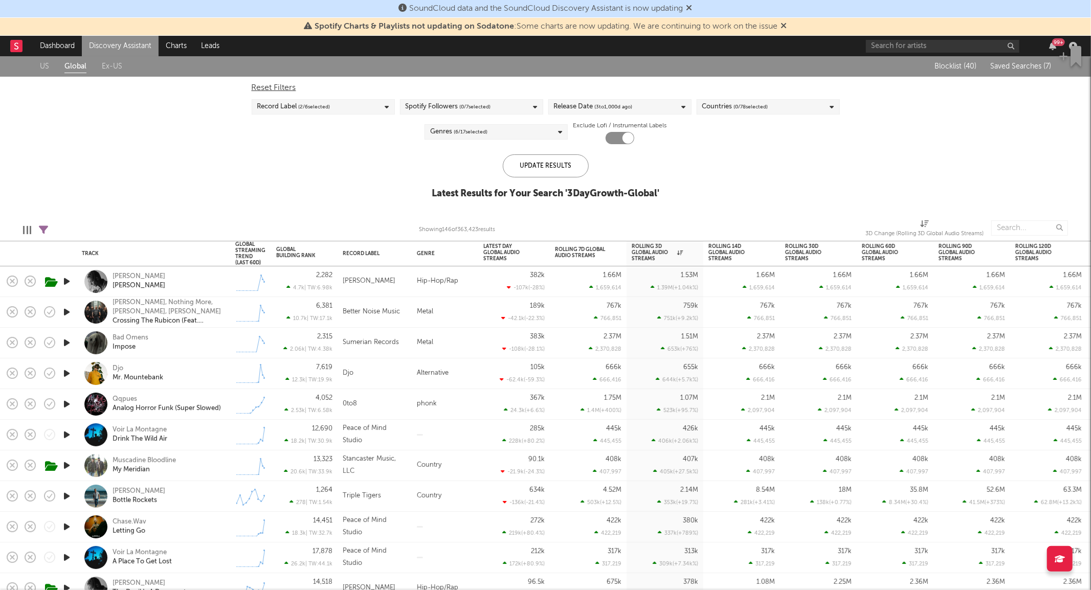
click at [472, 126] on span "( 6 / 17 selected)" at bounding box center [471, 132] width 34 height 12
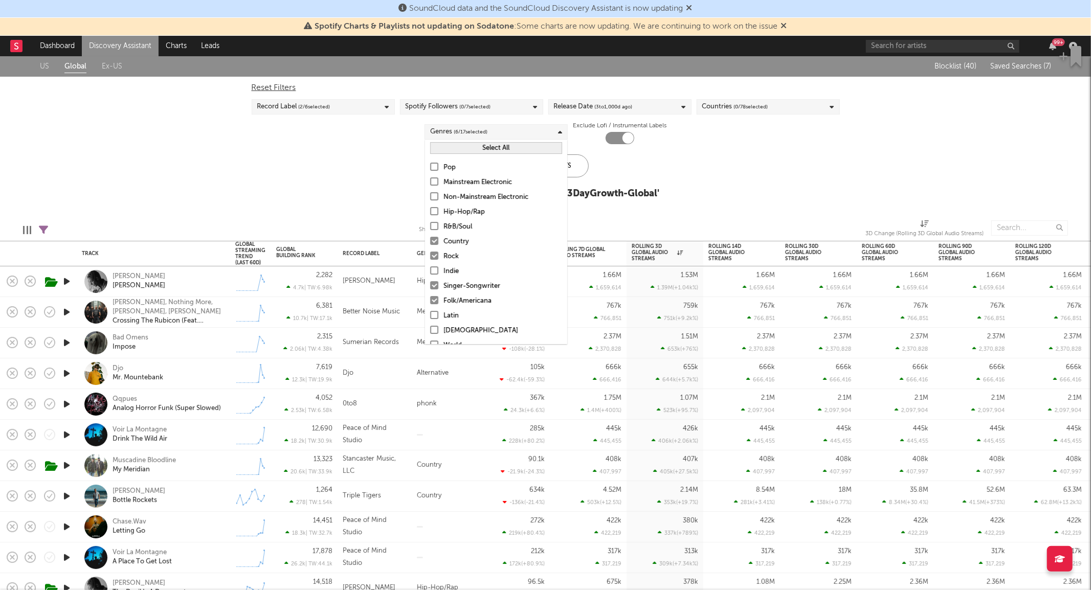
click at [453, 253] on div "Rock" at bounding box center [503, 257] width 119 height 12
click at [430, 253] on input "Rock" at bounding box center [430, 257] width 0 height 12
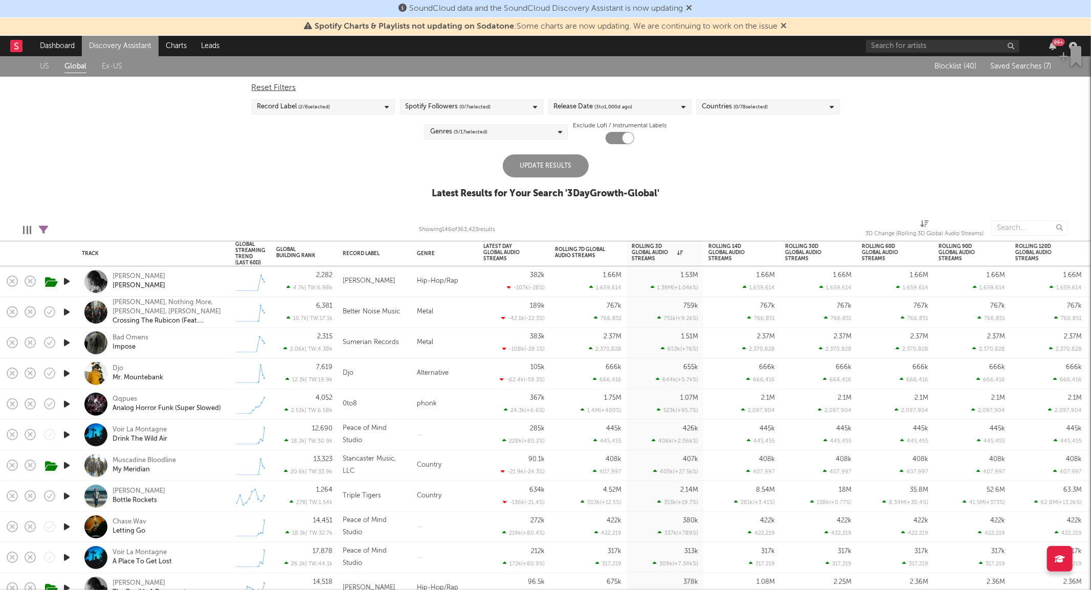
click at [586, 164] on div "Update Results" at bounding box center [546, 165] width 86 height 23
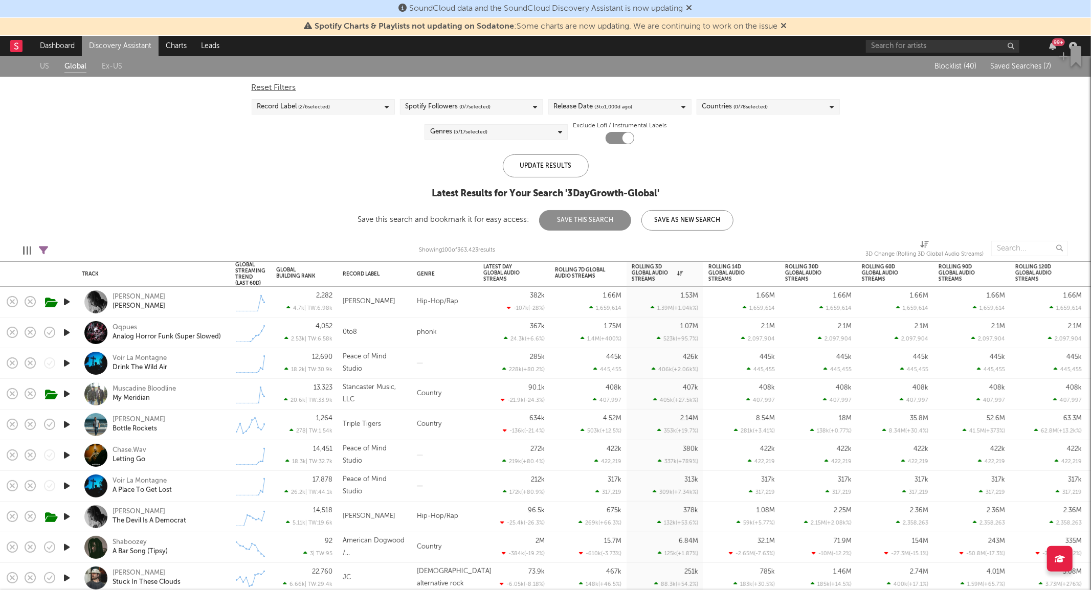
click at [341, 102] on div "Record Label ( 2 / 6 selected)" at bounding box center [323, 106] width 143 height 15
click at [419, 113] on div "Spotify Followers ( 0 / 7 selected)" at bounding box center [448, 107] width 85 height 12
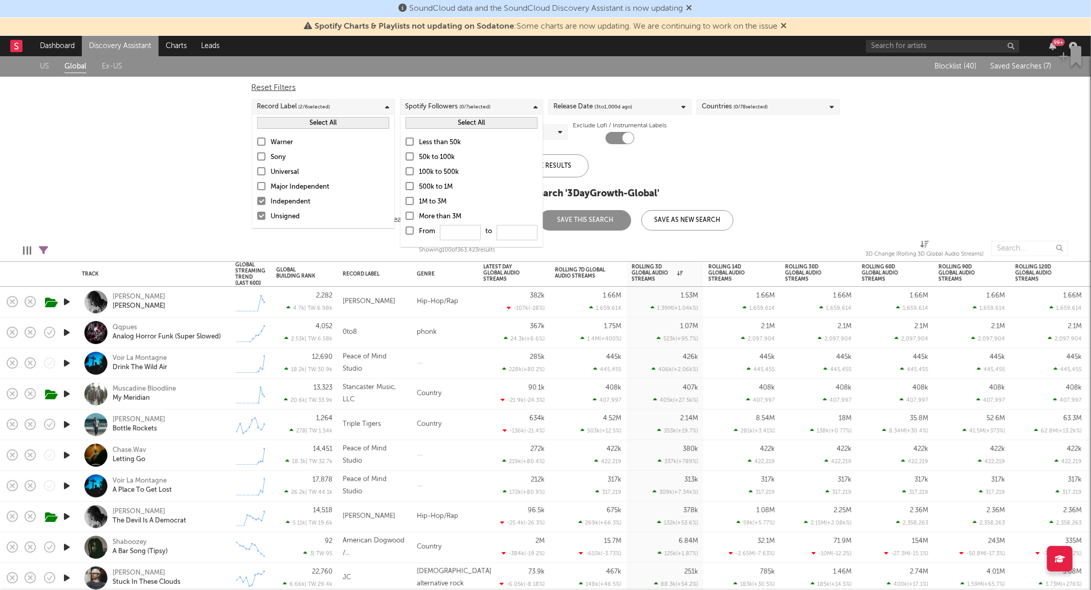
click at [413, 129] on button "Select All" at bounding box center [472, 123] width 132 height 12
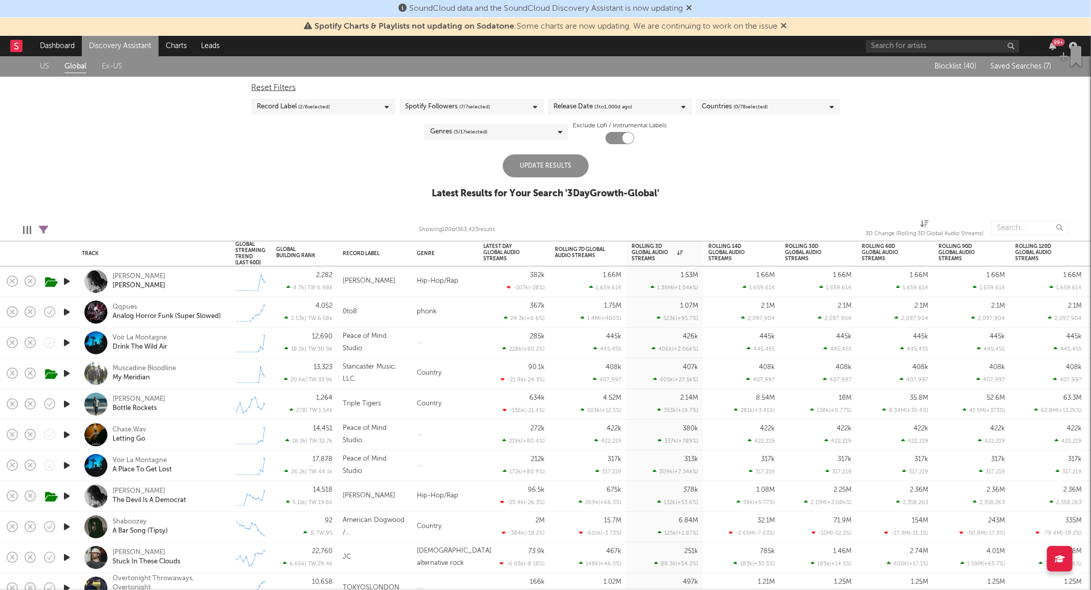
click at [553, 167] on div "Update Results" at bounding box center [546, 165] width 86 height 23
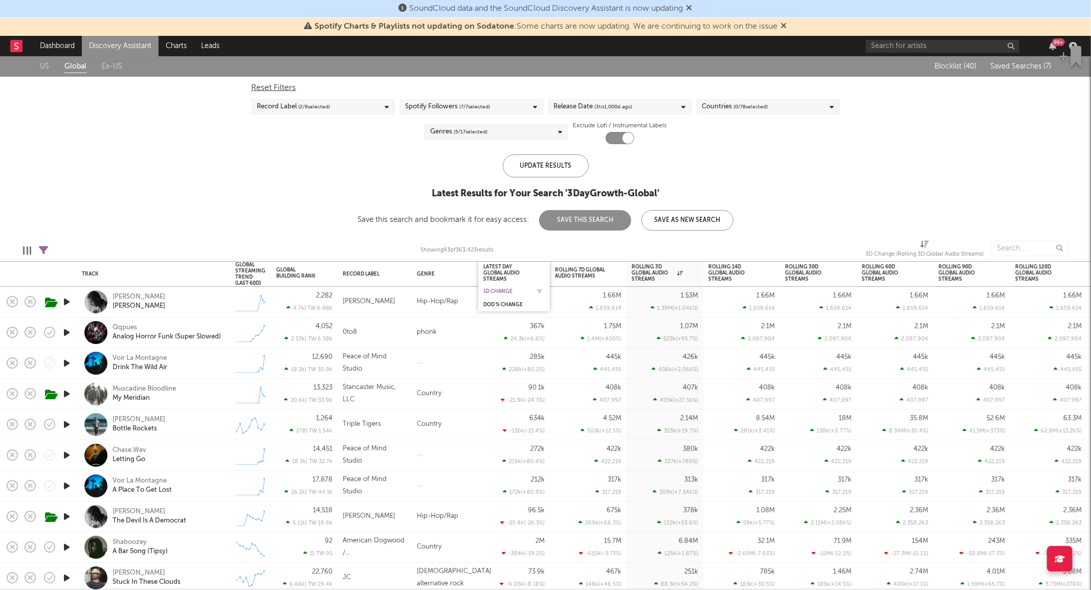
click at [510, 292] on div "1D Change" at bounding box center [506, 292] width 46 height 6
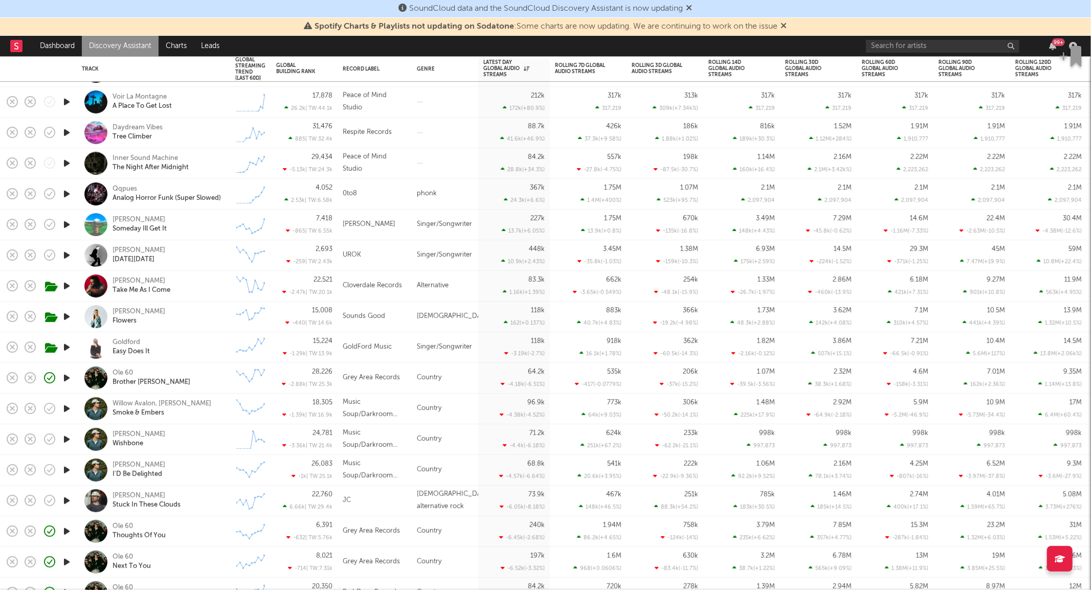
click at [203, 228] on div "Alek Olsen Someday Ill Get It" at bounding box center [168, 224] width 110 height 18
click at [203, 229] on div "Alek Olsen Someday Ill Get It" at bounding box center [168, 224] width 110 height 18
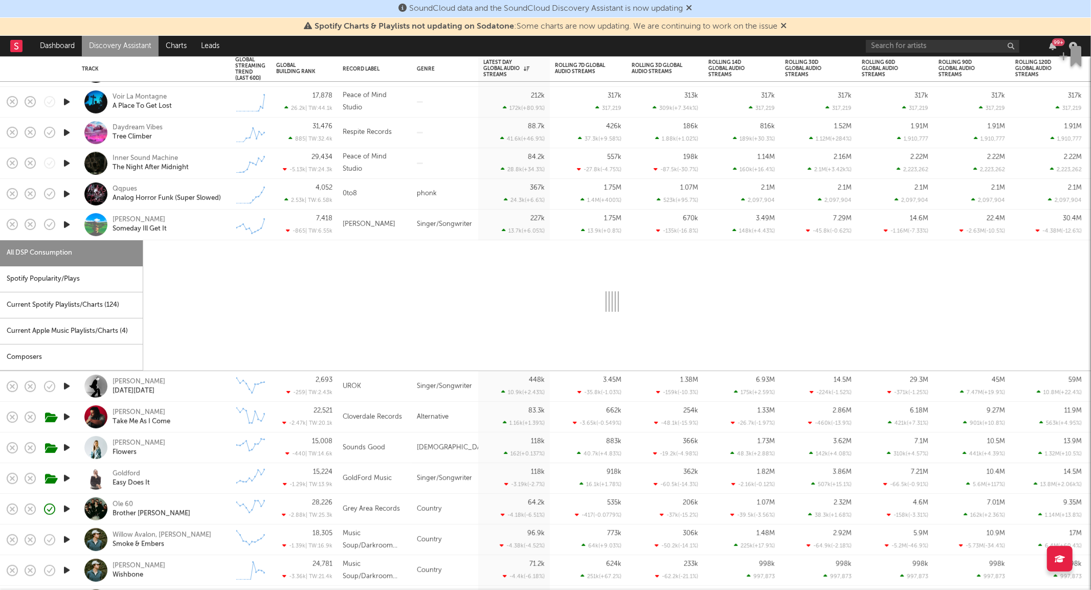
select select "6m"
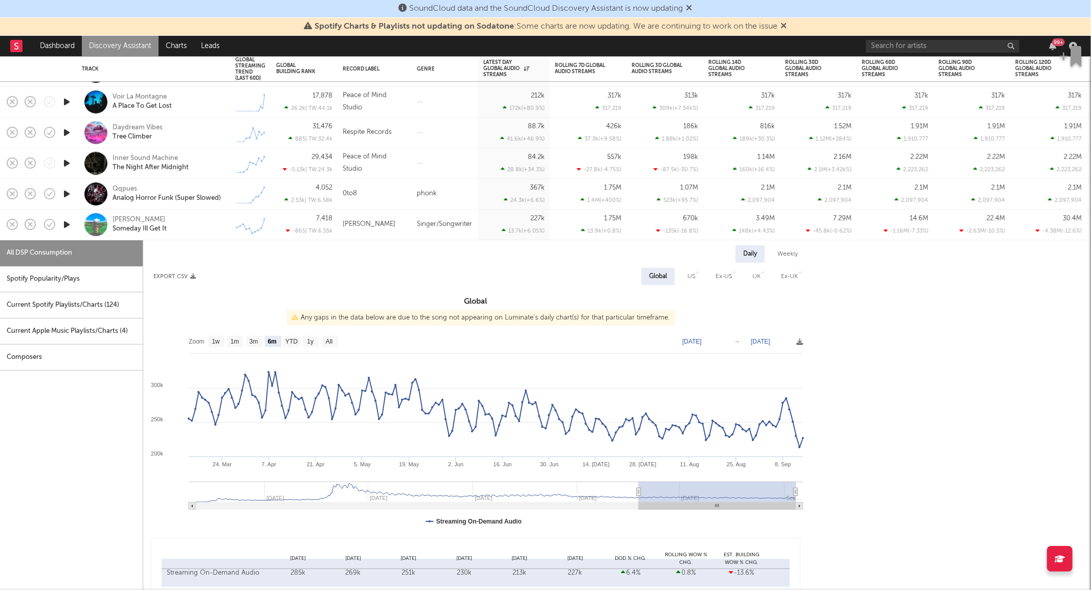
click at [203, 229] on div "Alek Olsen Someday Ill Get It" at bounding box center [168, 224] width 110 height 18
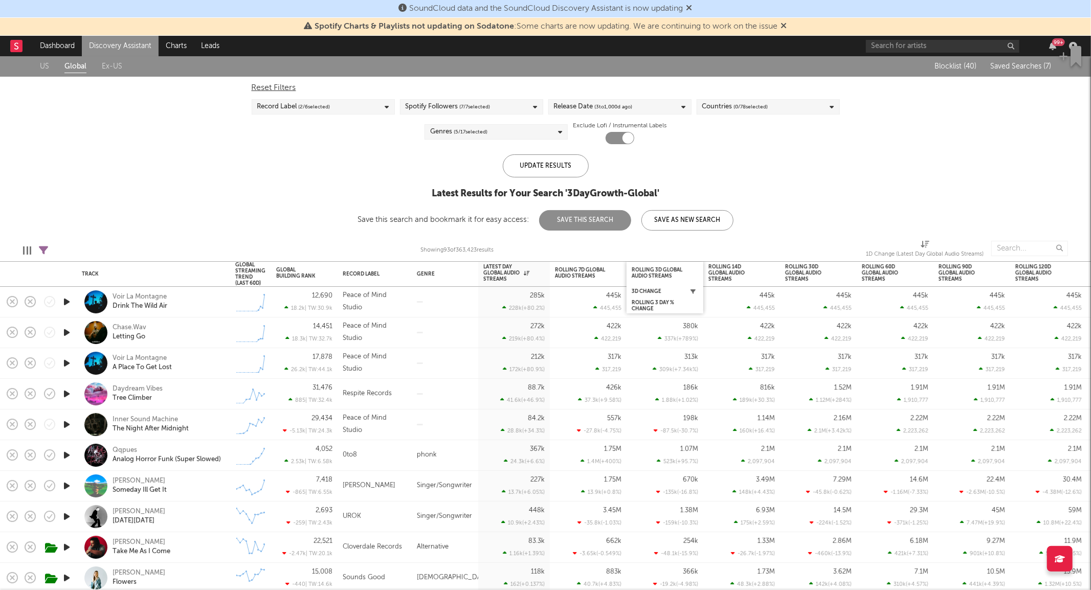
click at [694, 292] on icon "button" at bounding box center [693, 291] width 5 height 5
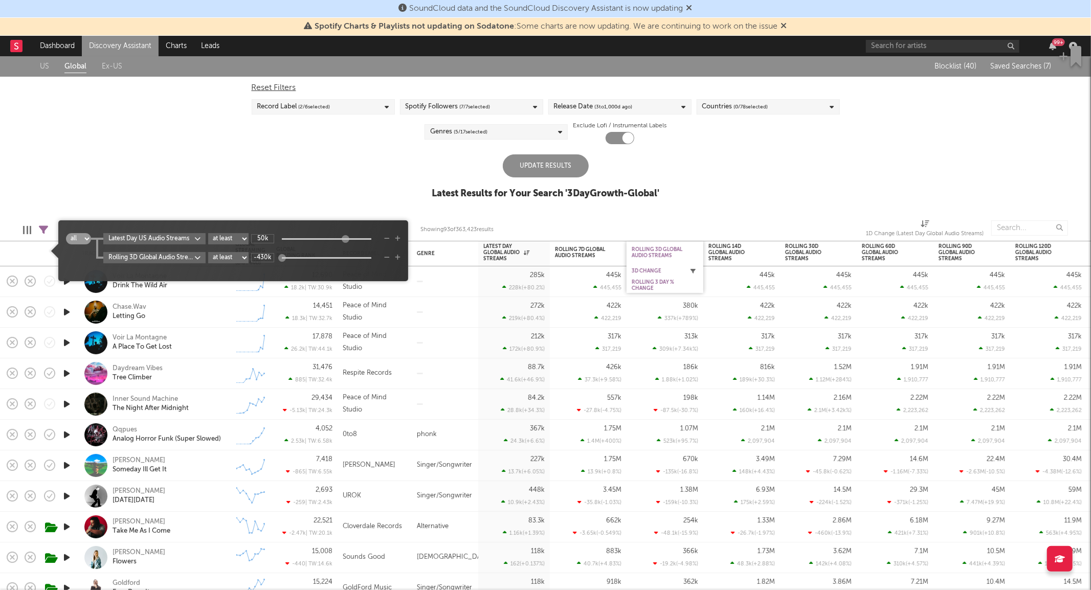
type input "1"
click at [555, 160] on div "Update Results" at bounding box center [546, 165] width 86 height 23
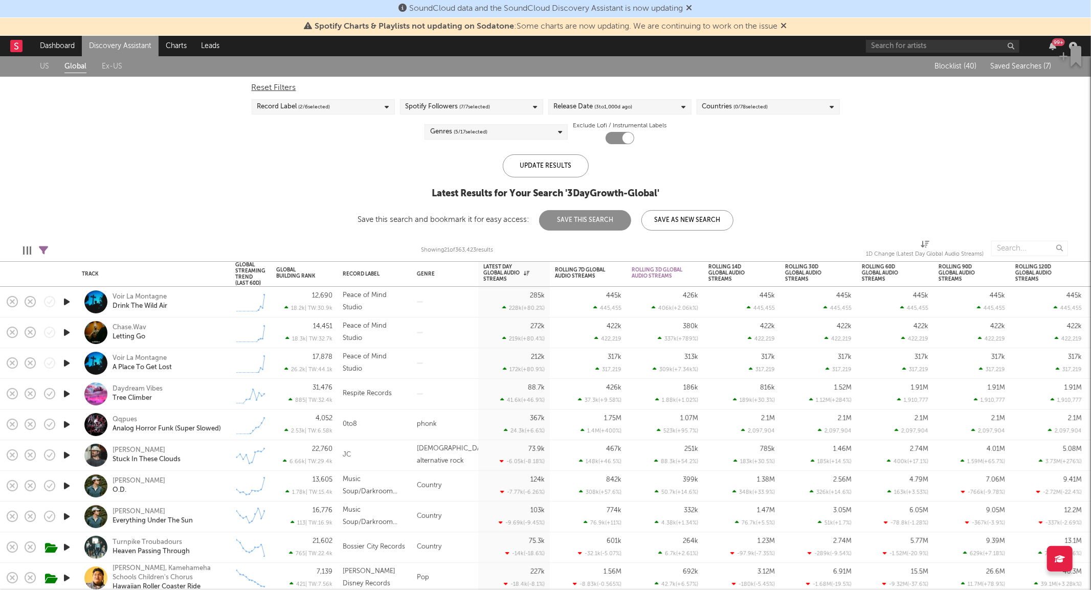
click at [507, 125] on div "Genres ( 5 / 17 selected)" at bounding box center [496, 131] width 143 height 15
click at [354, 165] on div "US Global Ex-US Blocklist ( 40 ) Saved Searches ( 7 ) Reset Filters Record Labe…" at bounding box center [545, 143] width 1091 height 174
click at [144, 43] on link "Discovery Assistant" at bounding box center [120, 46] width 77 height 20
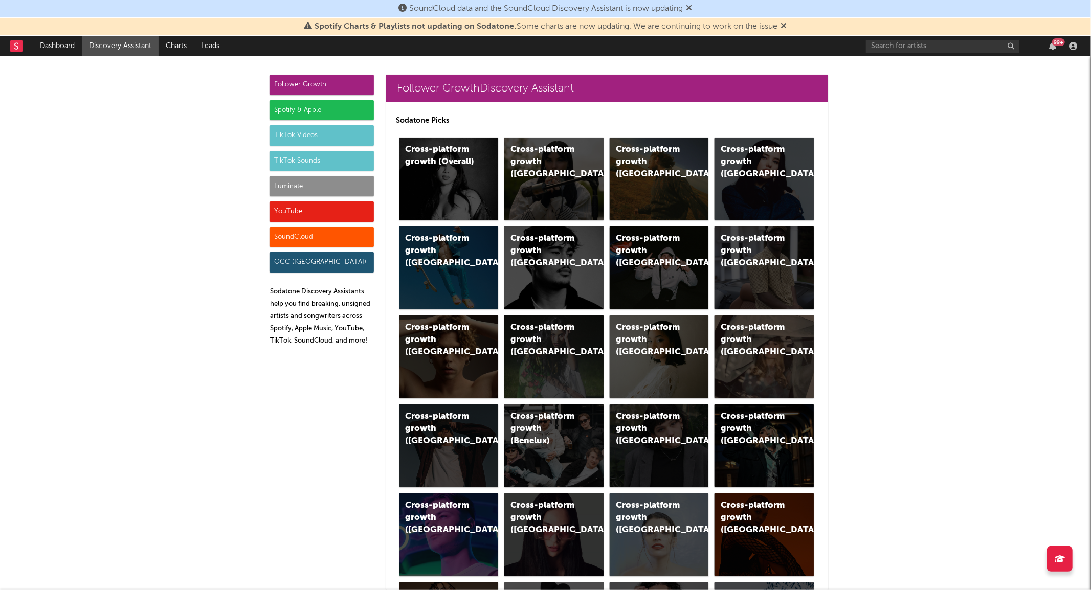
click at [297, 161] on div "TikTok Sounds" at bounding box center [322, 161] width 104 height 20
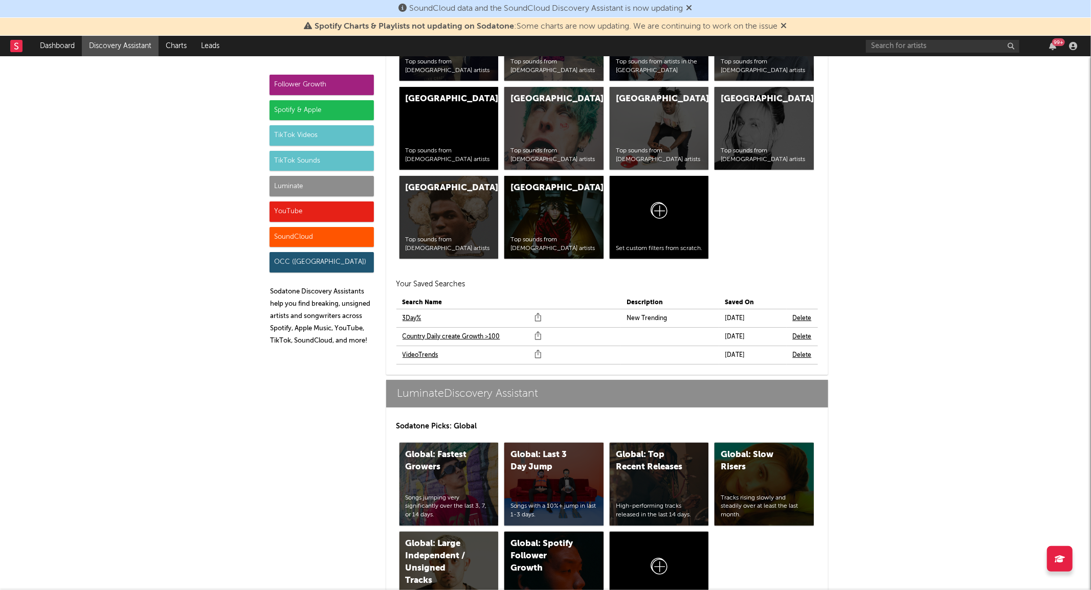
scroll to position [4275, 0]
click at [411, 317] on link "3Day%" at bounding box center [412, 318] width 19 height 12
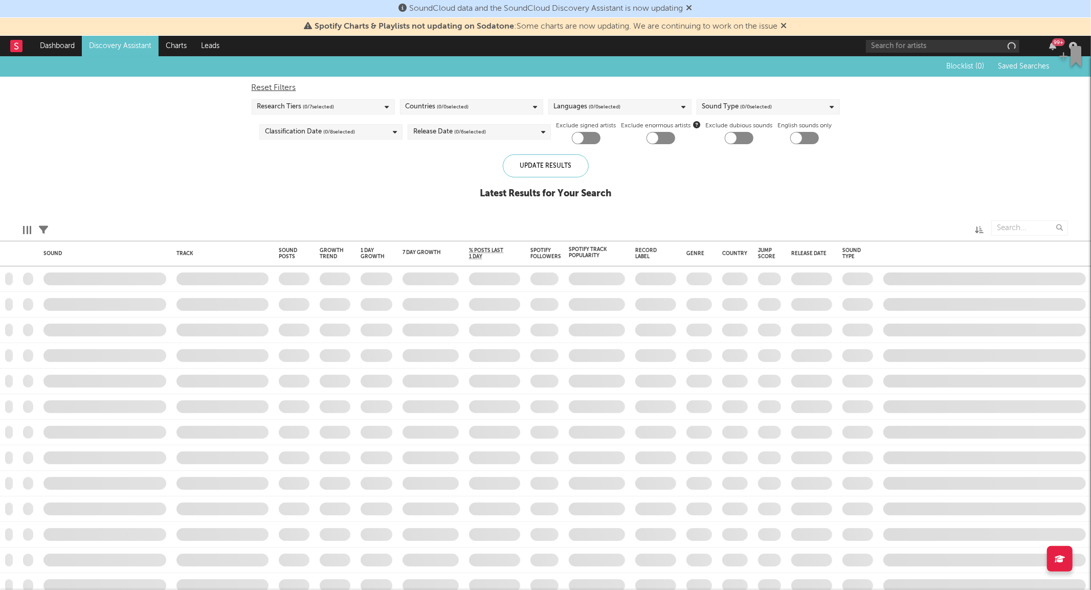
checkbox input "true"
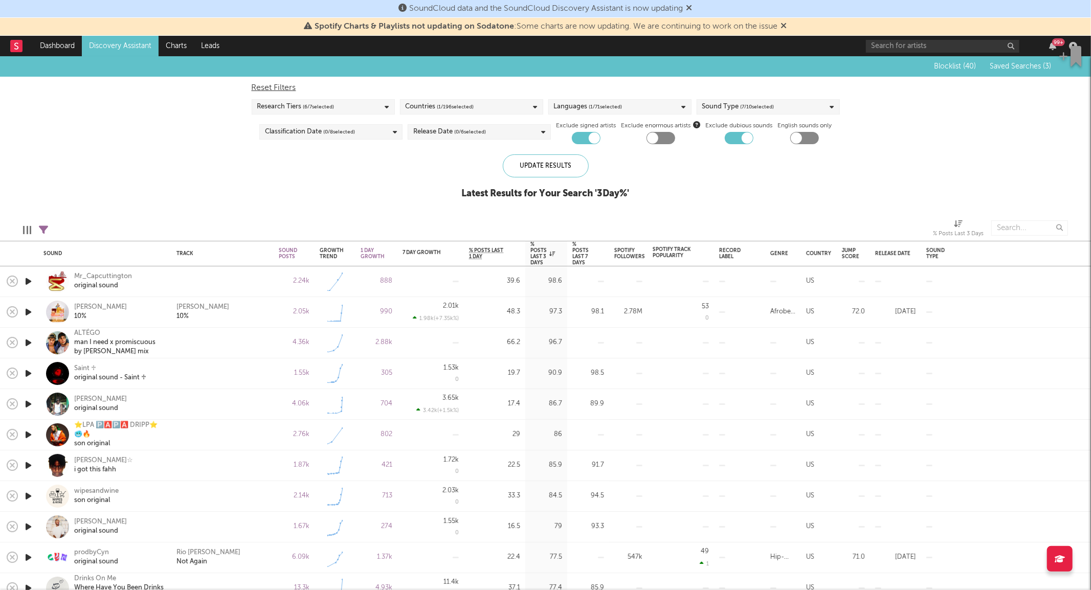
click at [45, 227] on icon at bounding box center [43, 230] width 9 height 9
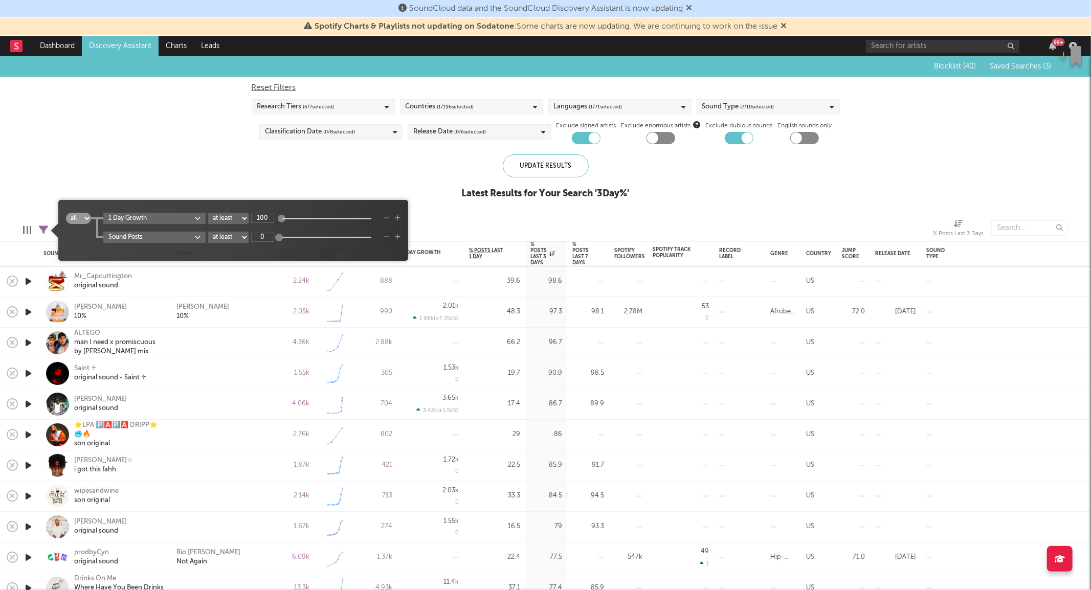
click at [112, 156] on div "Blocklist ( 40 ) Saved Searches ( 3 ) Reset Filters Research Tiers ( 6 / 7 sele…" at bounding box center [545, 133] width 1091 height 154
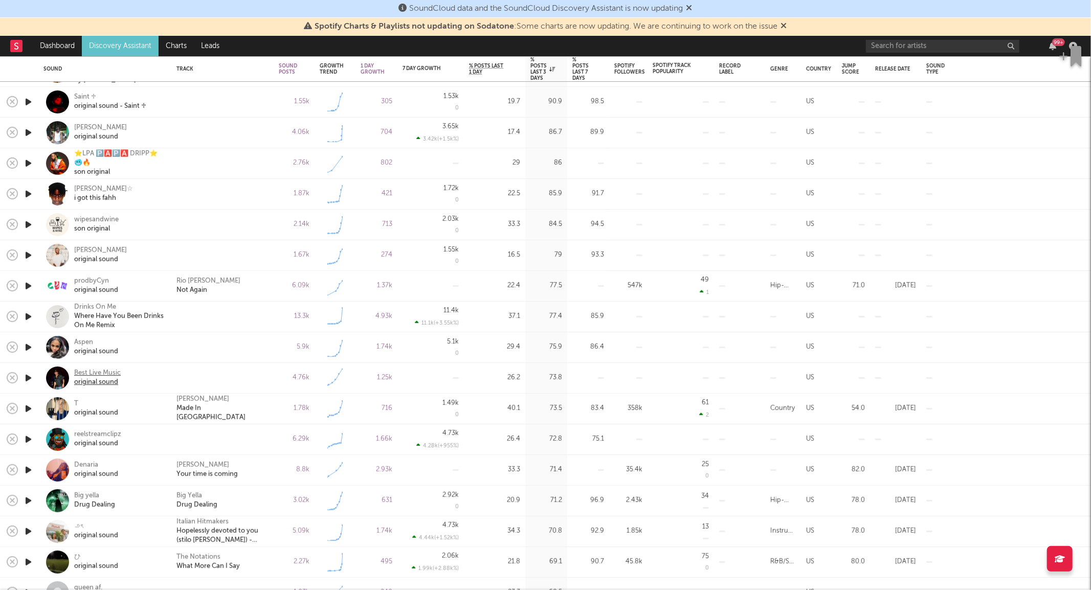
click at [109, 375] on div "Best Live Music" at bounding box center [97, 373] width 47 height 9
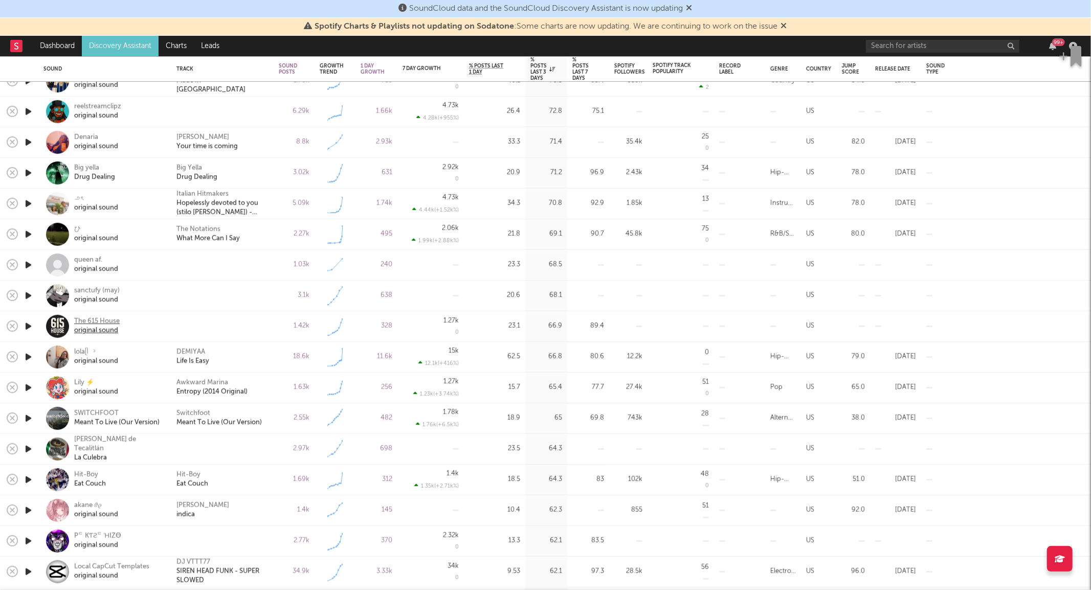
click at [87, 321] on div "The 615 House" at bounding box center [97, 321] width 46 height 9
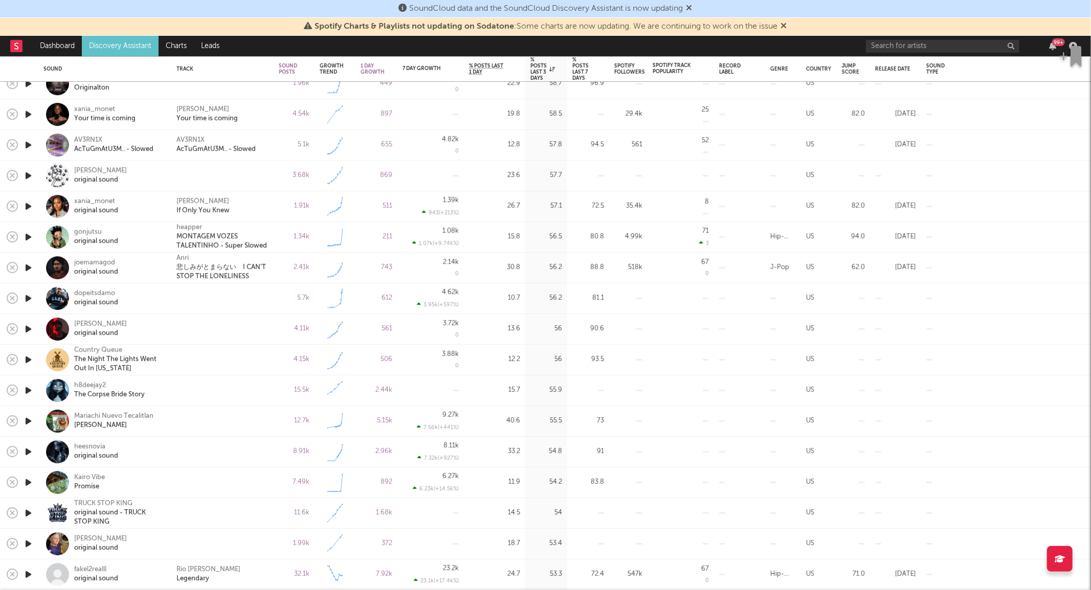
click at [202, 333] on div at bounding box center [222, 329] width 92 height 9
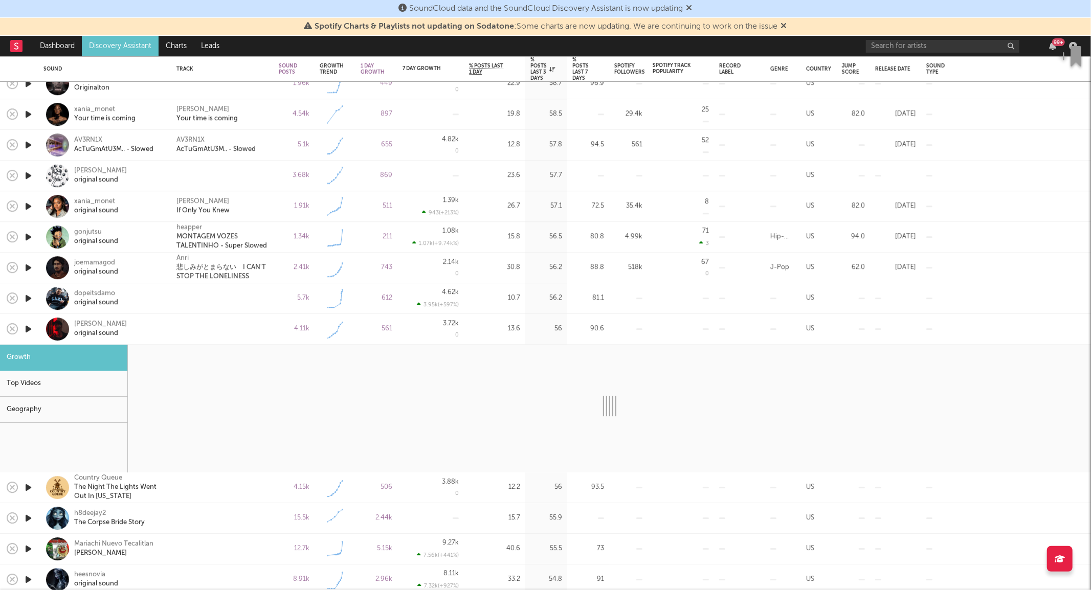
select select "1w"
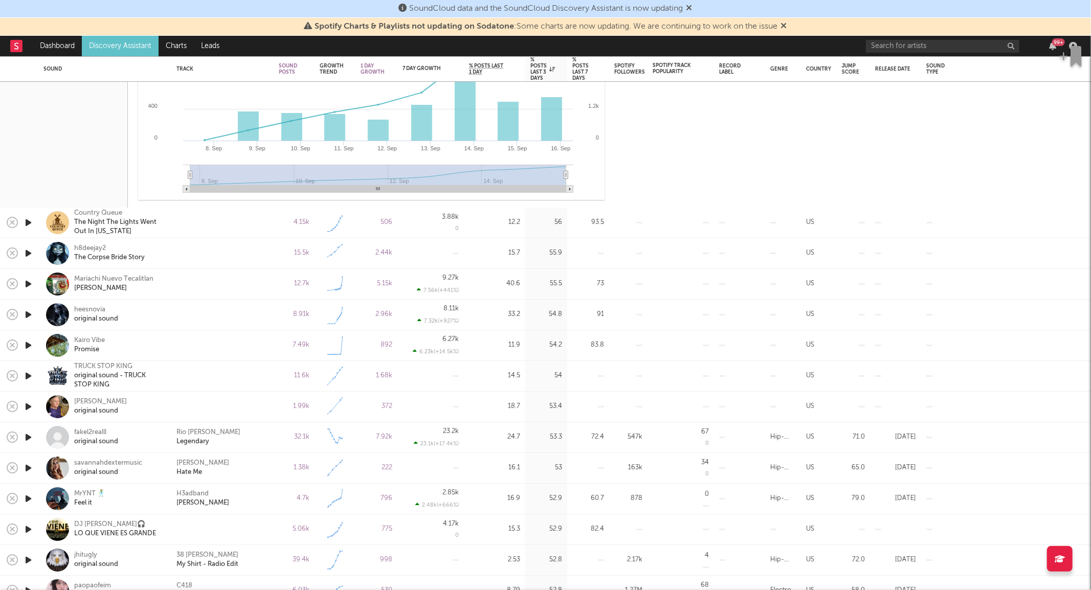
click at [57, 220] on div at bounding box center [57, 222] width 23 height 23
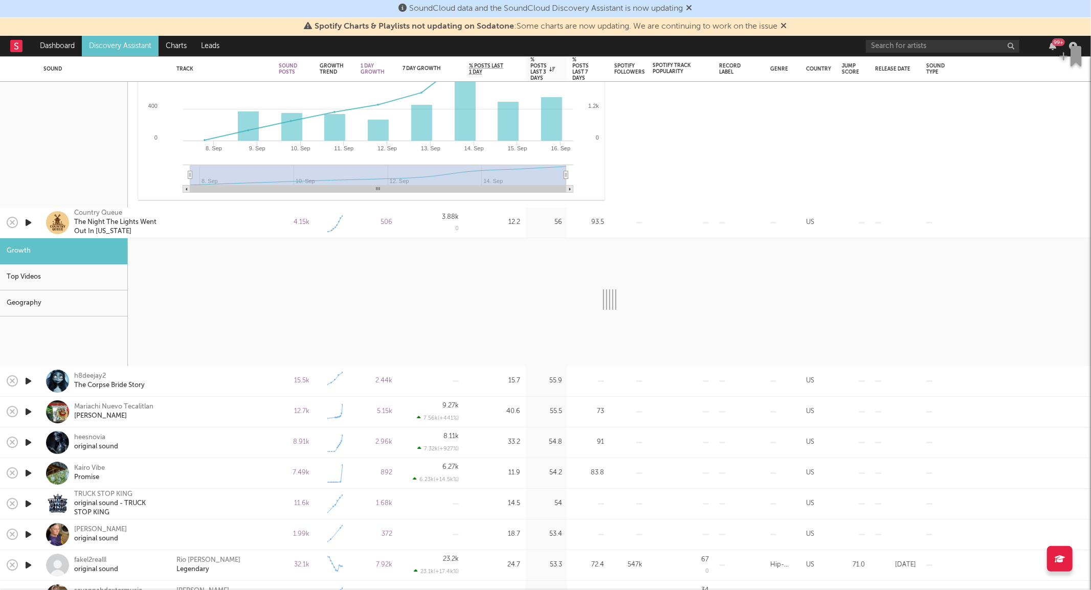
select select "1w"
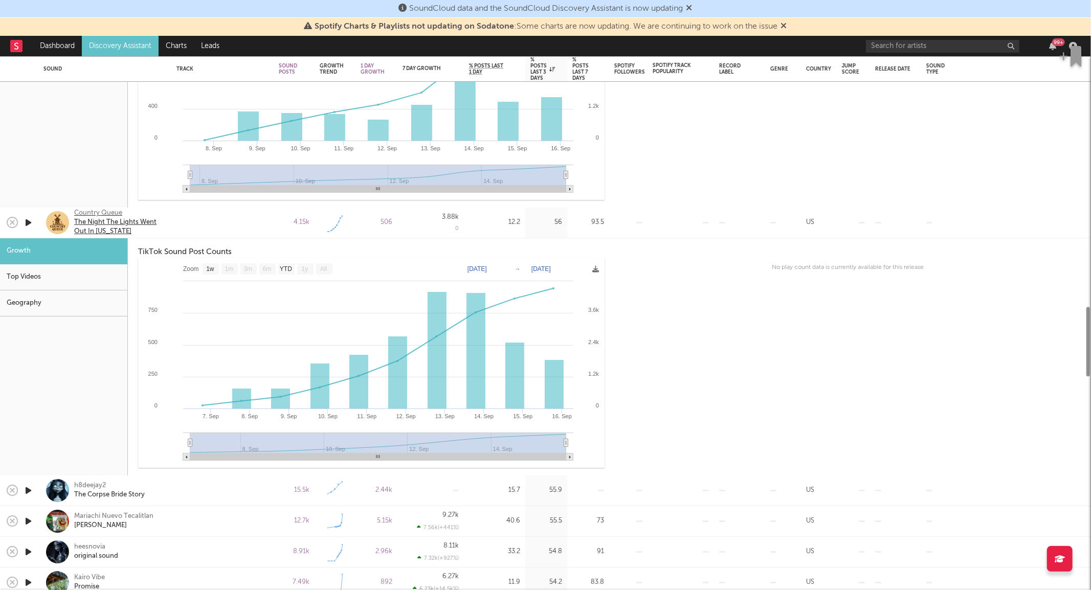
click at [84, 216] on div "Country Queue" at bounding box center [119, 213] width 90 height 9
click at [94, 215] on div "Country Queue" at bounding box center [119, 213] width 90 height 9
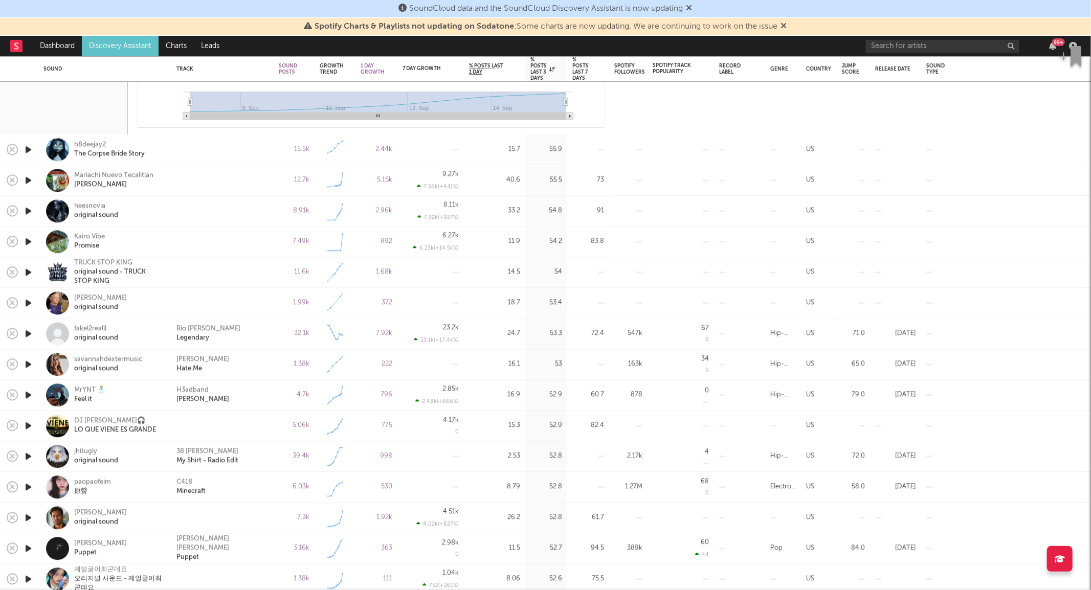
click at [261, 360] on div "Savannah Dexter Hate Me" at bounding box center [222, 365] width 92 height 18
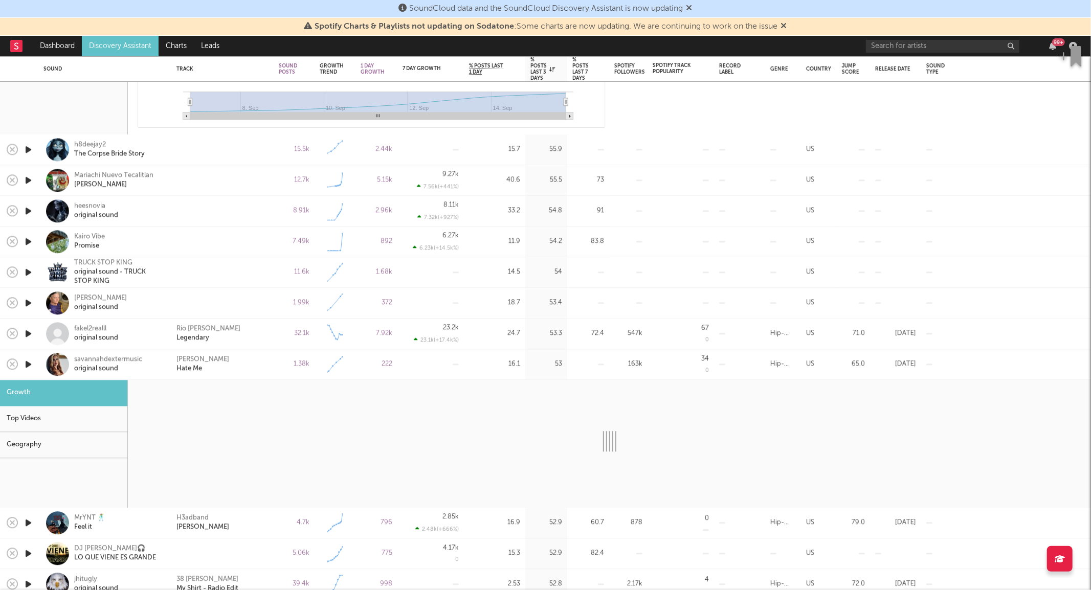
select select "1w"
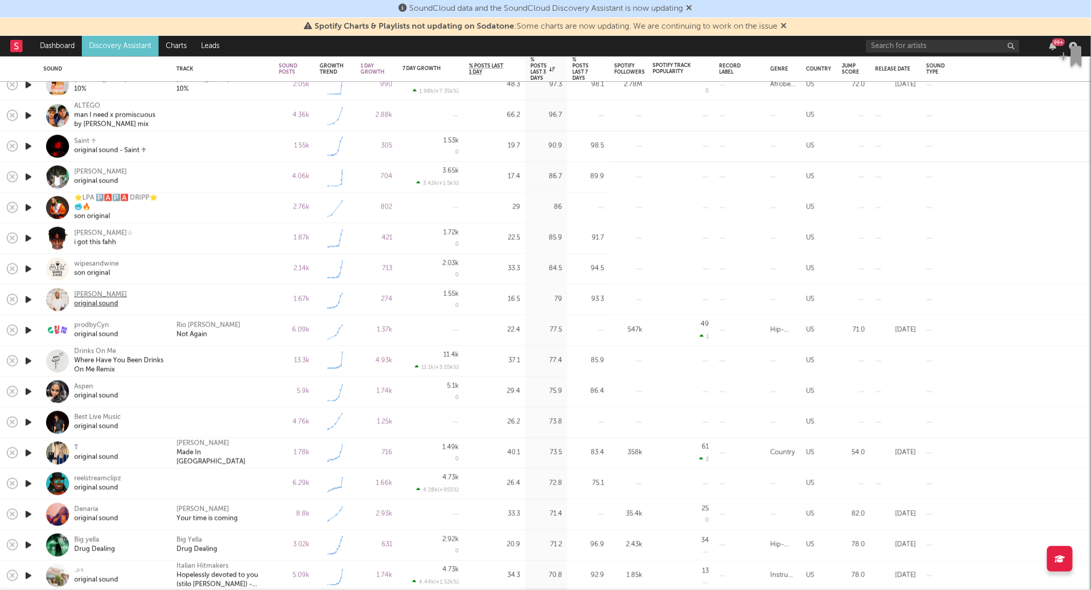
click at [85, 293] on div "Mr. Moon" at bounding box center [100, 295] width 53 height 9
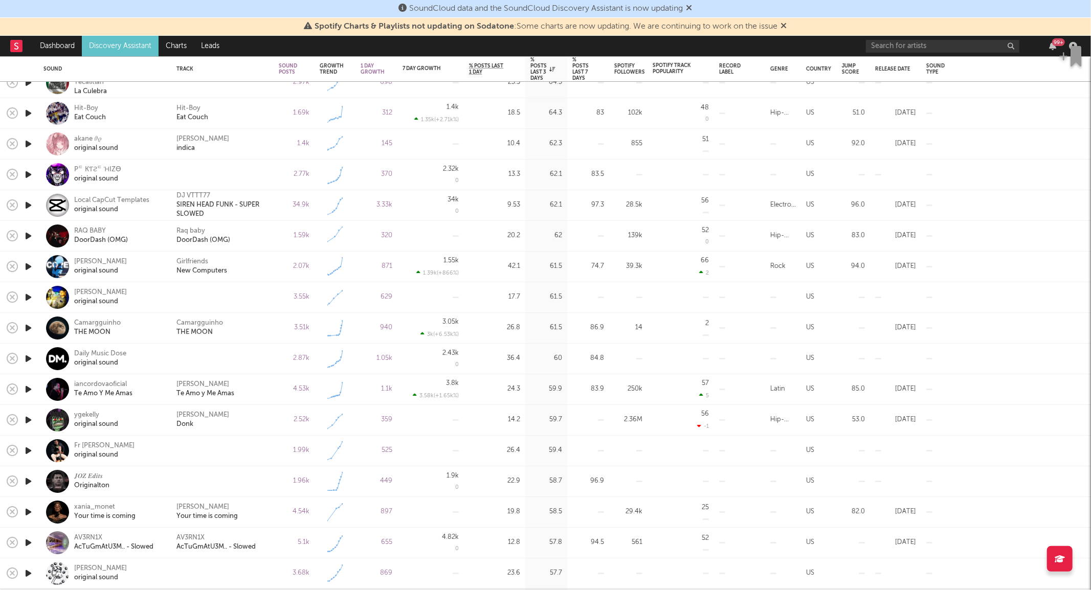
select select "1w"
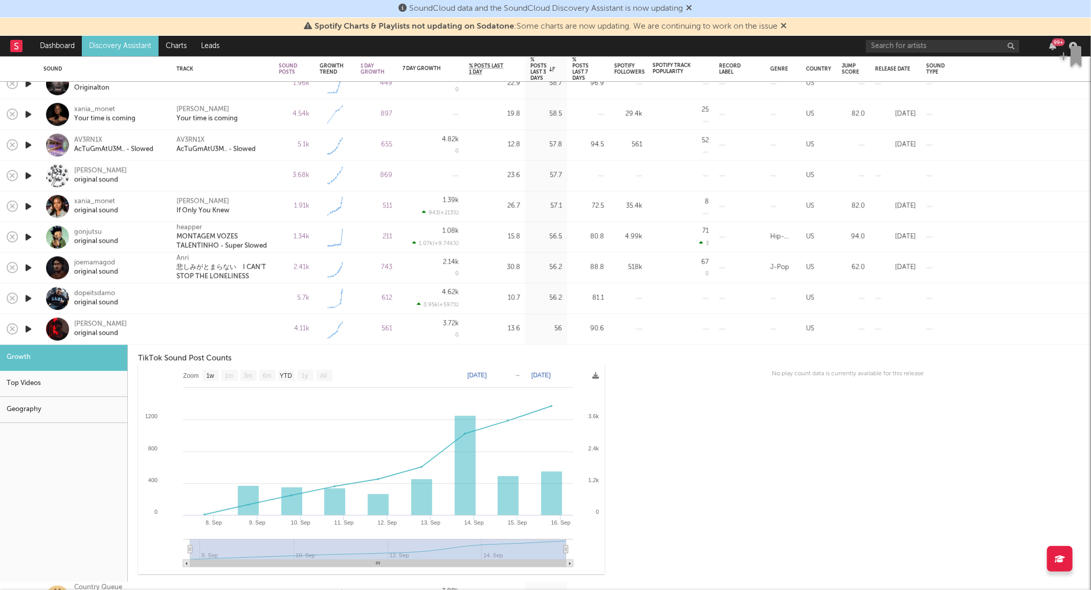
drag, startPoint x: 167, startPoint y: 329, endPoint x: 174, endPoint y: 327, distance: 6.8
click at [169, 329] on div "Ryan Jesse original sound" at bounding box center [104, 329] width 133 height 31
select select "1w"
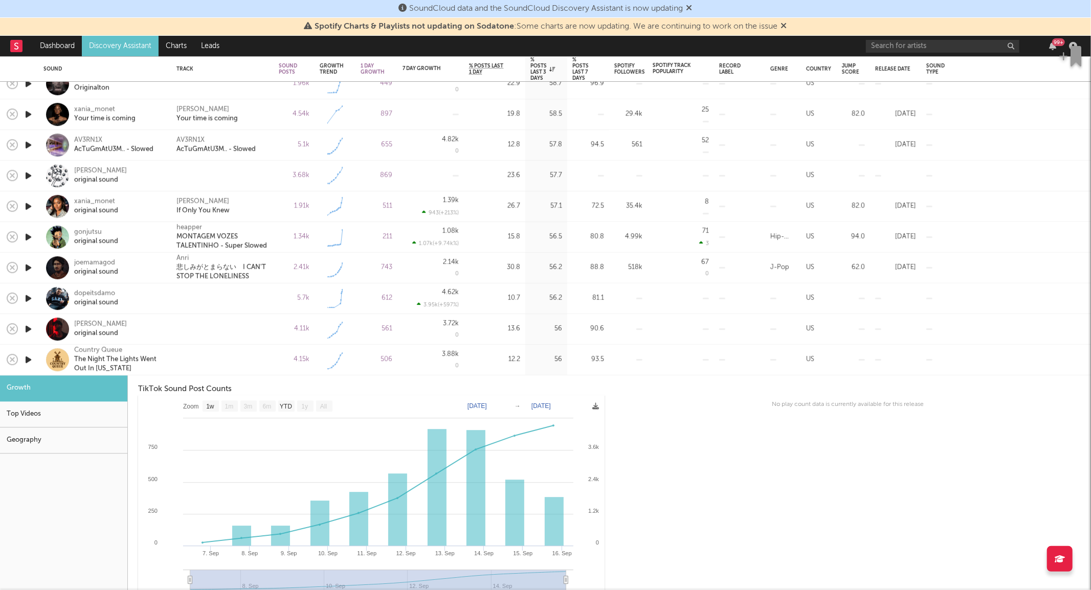
select select "1w"
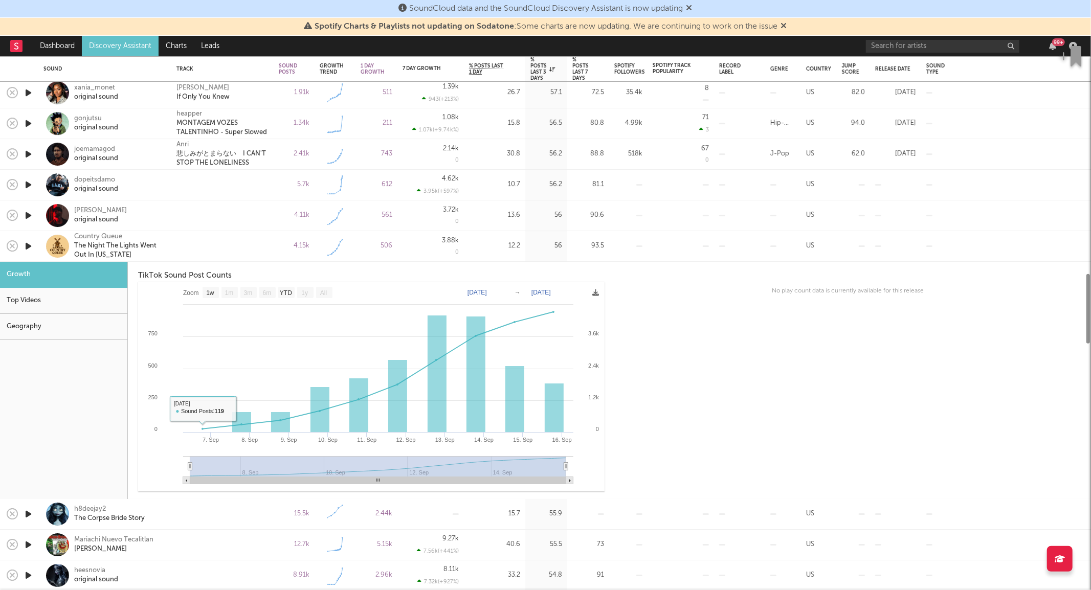
click at [197, 249] on div at bounding box center [222, 246] width 92 height 9
select select "1w"
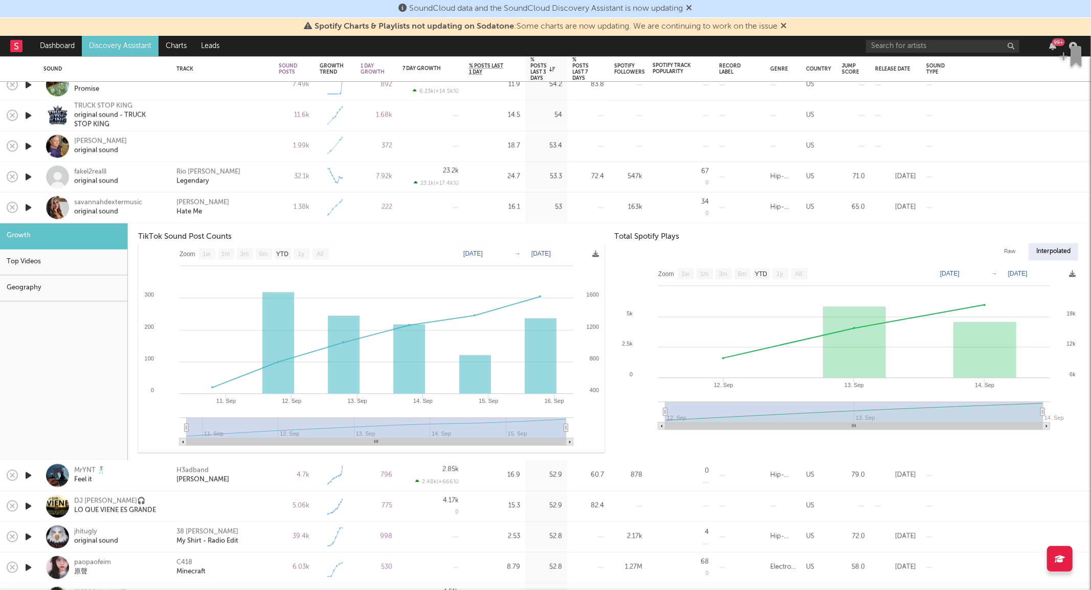
click at [256, 209] on div "Savannah Dexter Hate Me" at bounding box center [222, 207] width 92 height 18
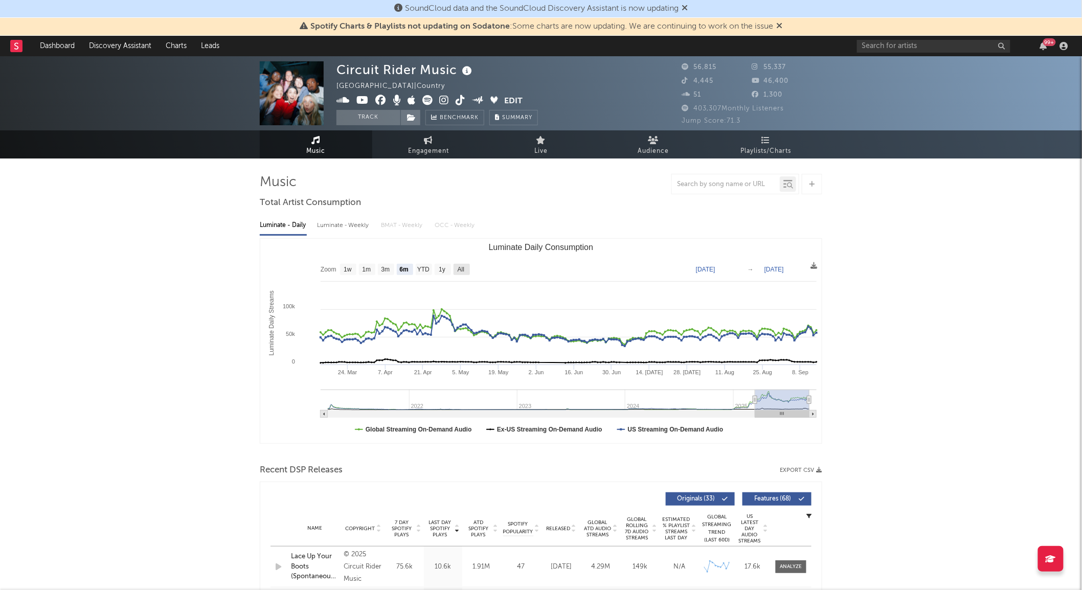
click at [461, 272] on text "All" at bounding box center [461, 270] width 7 height 7
select select "All"
type input "[DATE]"
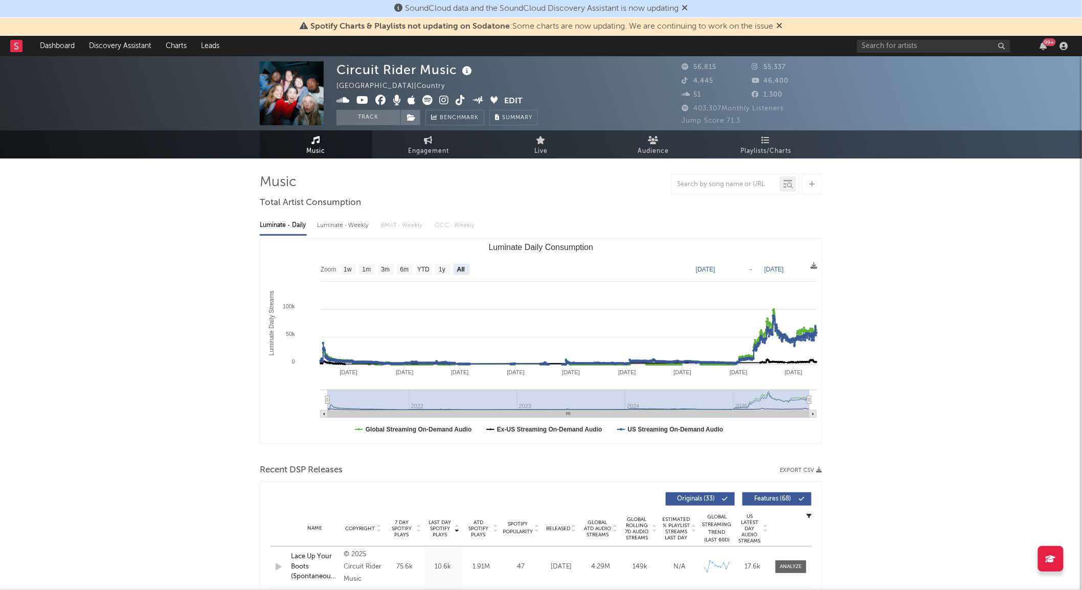
click at [457, 103] on icon at bounding box center [461, 100] width 10 height 10
